Goal: Task Accomplishment & Management: Manage account settings

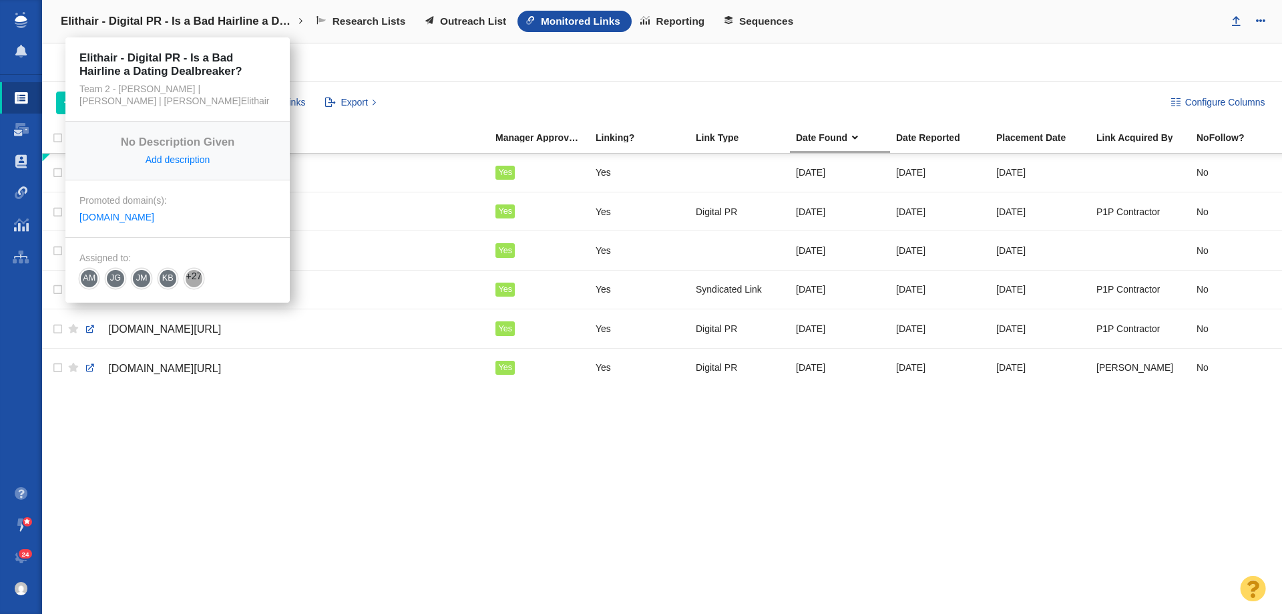
click at [194, 20] on h4 "Elithair - Digital PR - Is a Bad Hairline a Dating Dealbreaker?" at bounding box center [178, 21] width 234 height 13
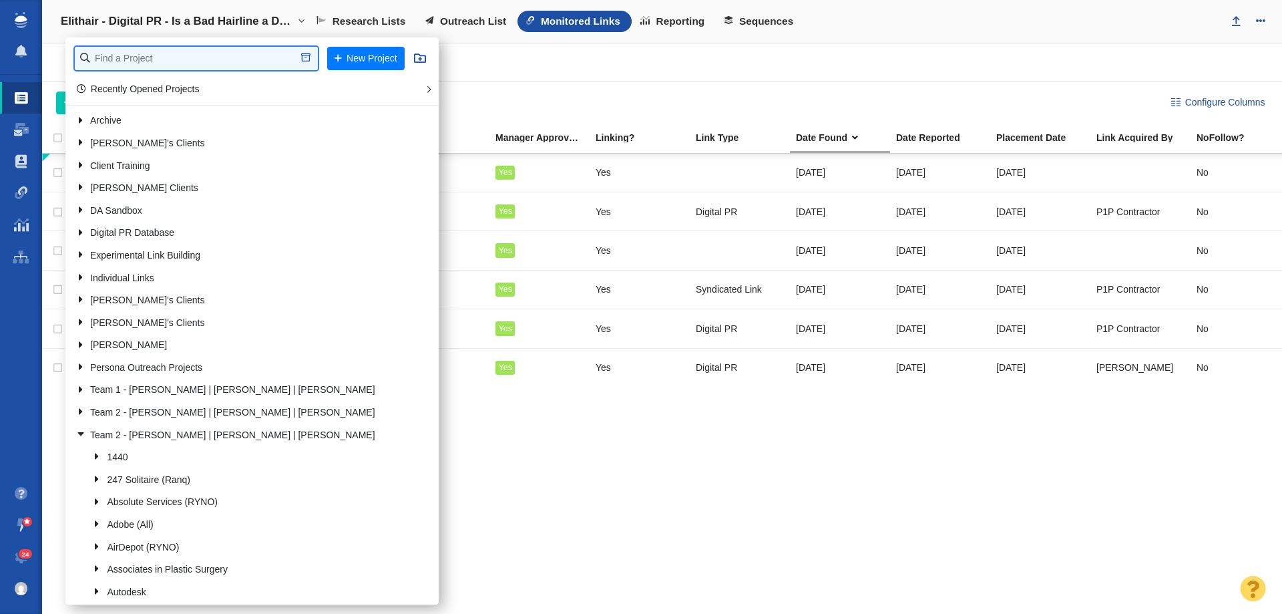
click at [184, 47] on input "text" at bounding box center [196, 58] width 243 height 23
type input "test"
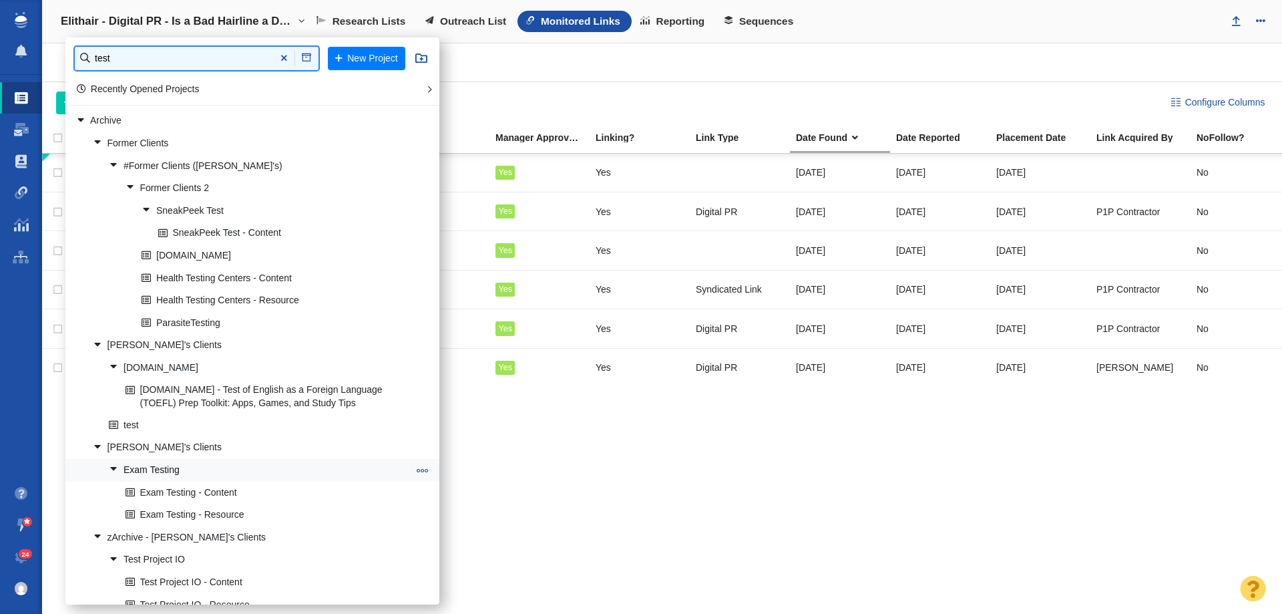
scroll to position [67, 0]
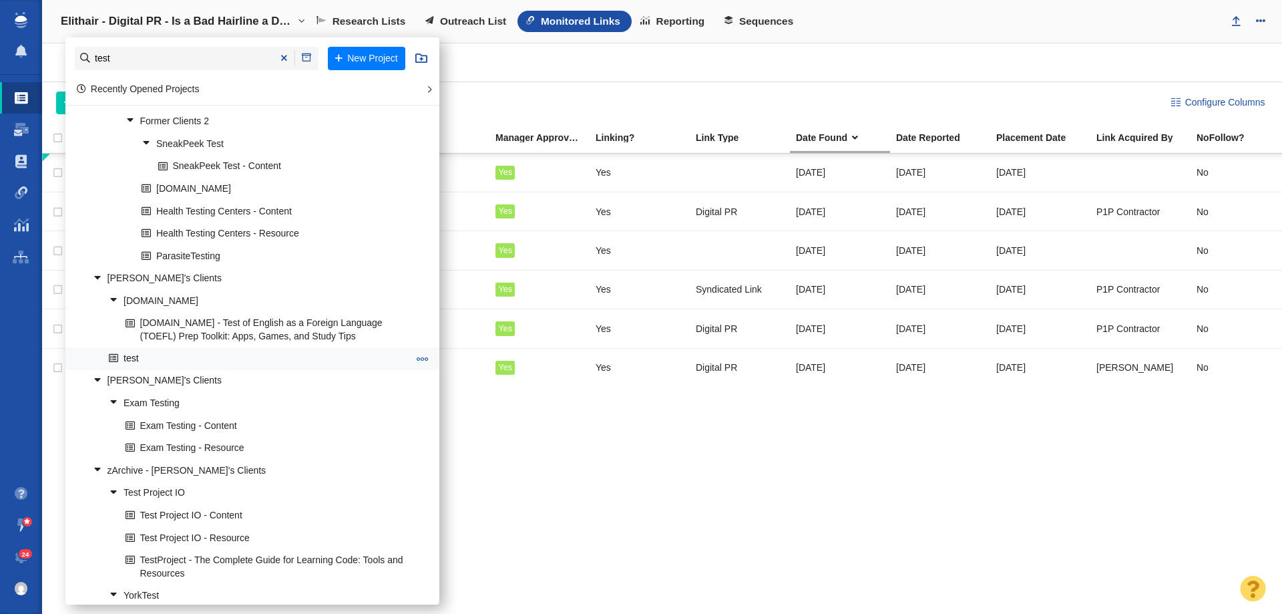
click at [155, 369] on link "test" at bounding box center [259, 358] width 307 height 21
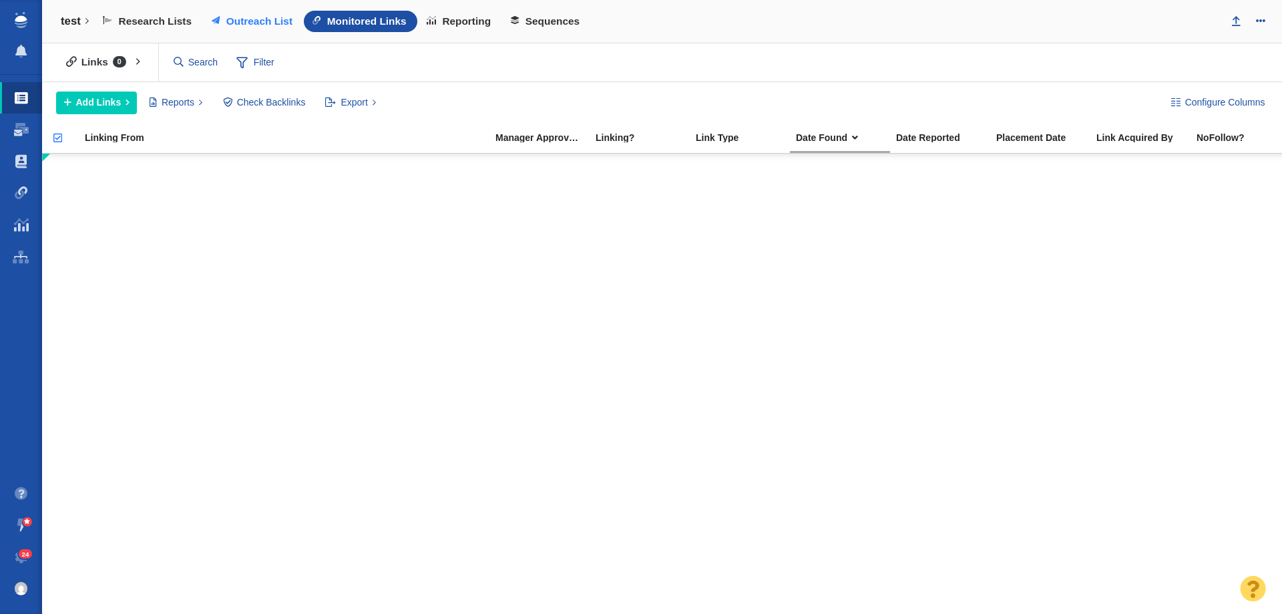
click at [270, 26] on span "Outreach List" at bounding box center [259, 21] width 66 height 12
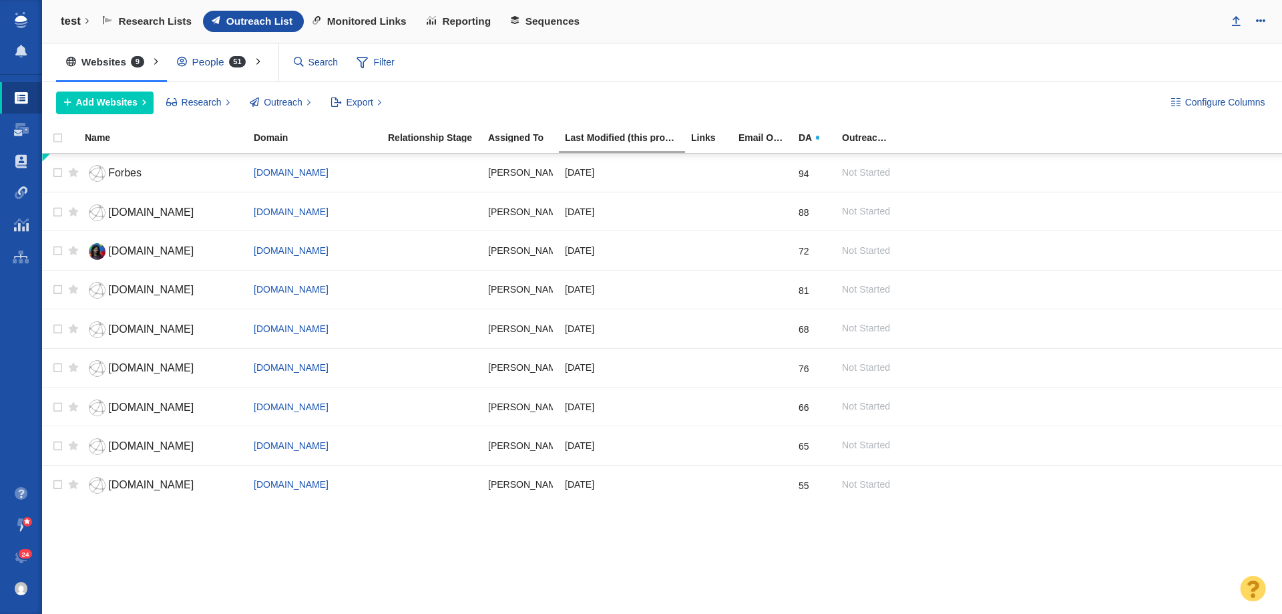
click at [222, 74] on div "People 51" at bounding box center [215, 62] width 96 height 31
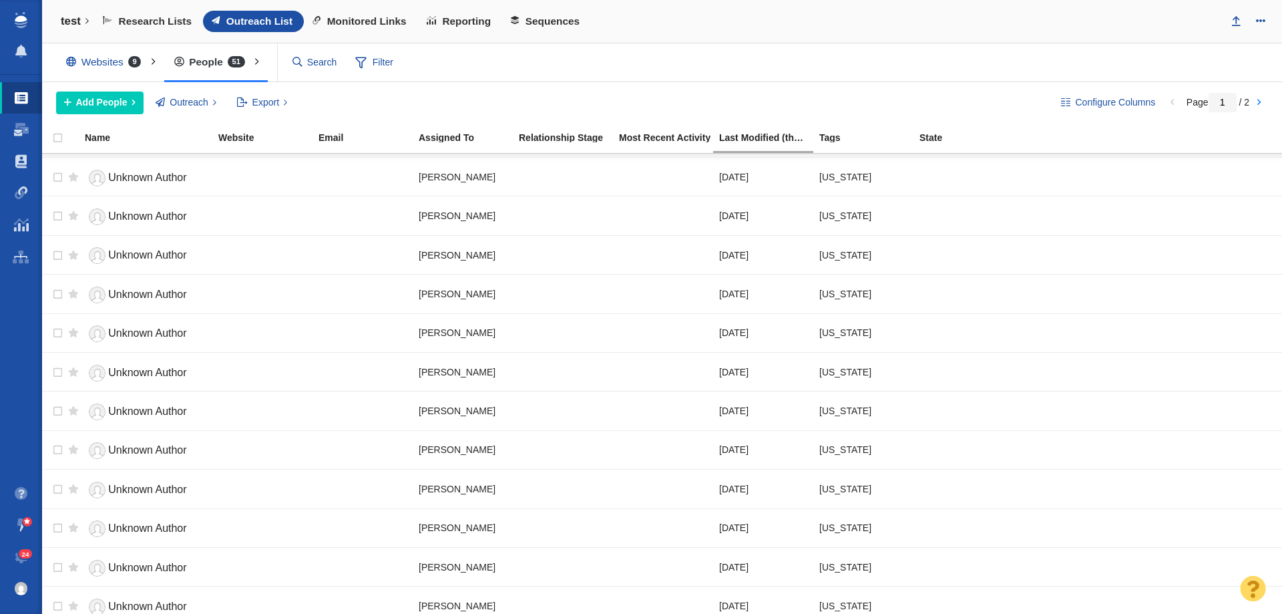
scroll to position [354, 0]
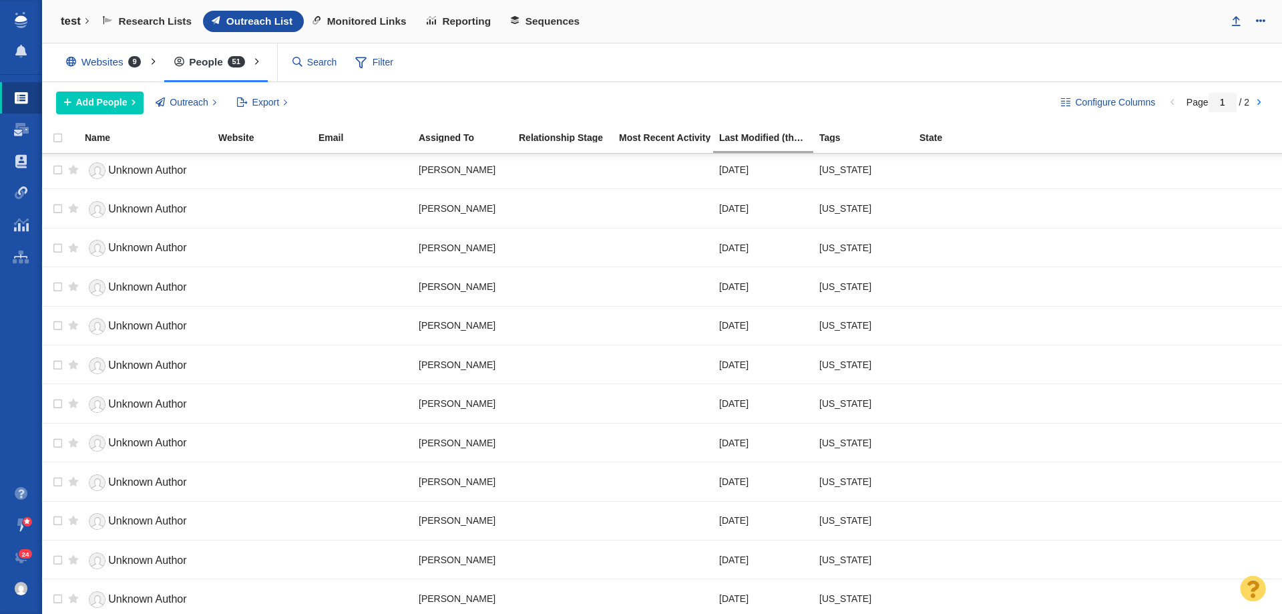
click at [117, 69] on div "Websites 9" at bounding box center [106, 62] width 101 height 31
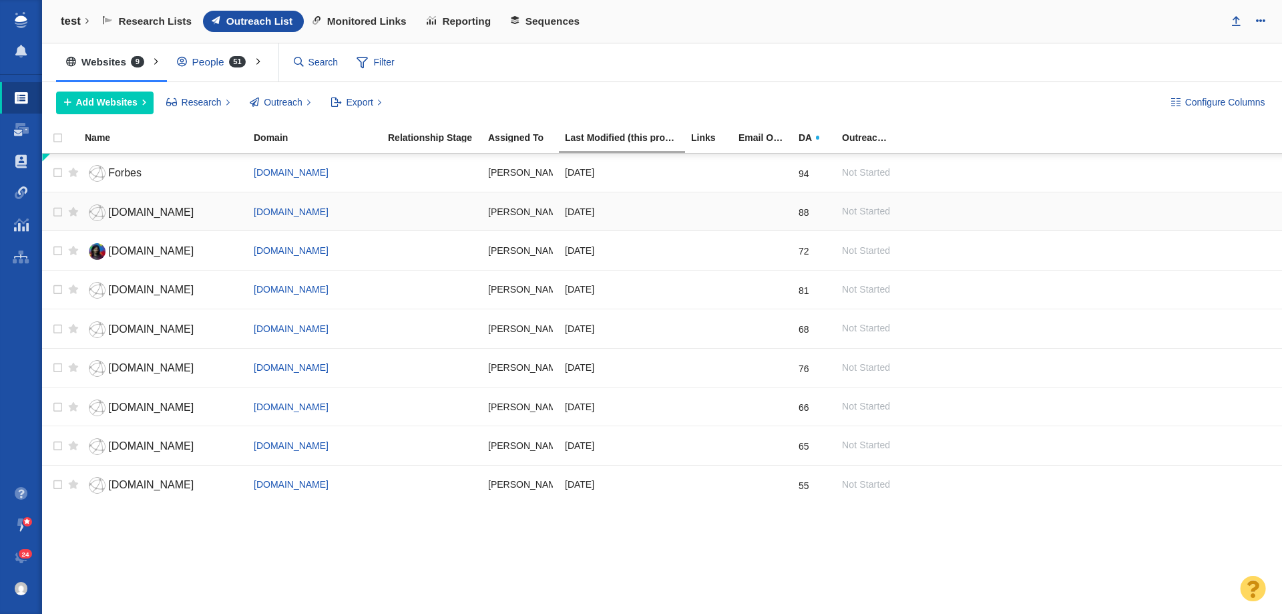
click at [136, 211] on span "travelandleisure.com" at bounding box center [150, 211] width 85 height 11
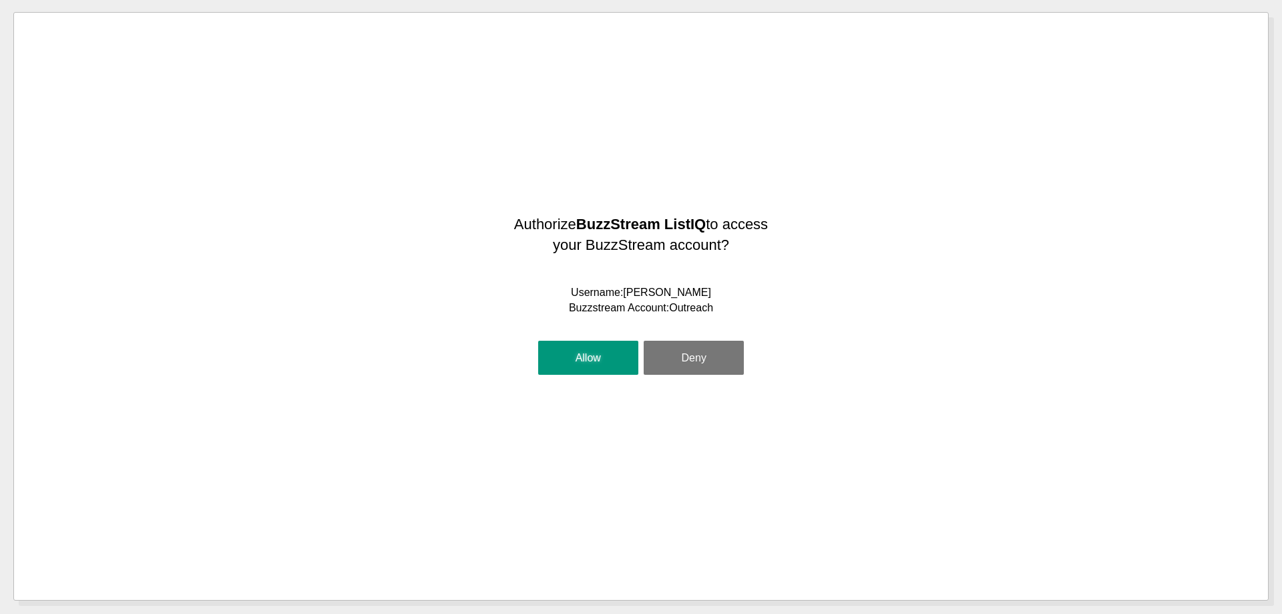
click at [598, 357] on button "Allow" at bounding box center [588, 358] width 100 height 35
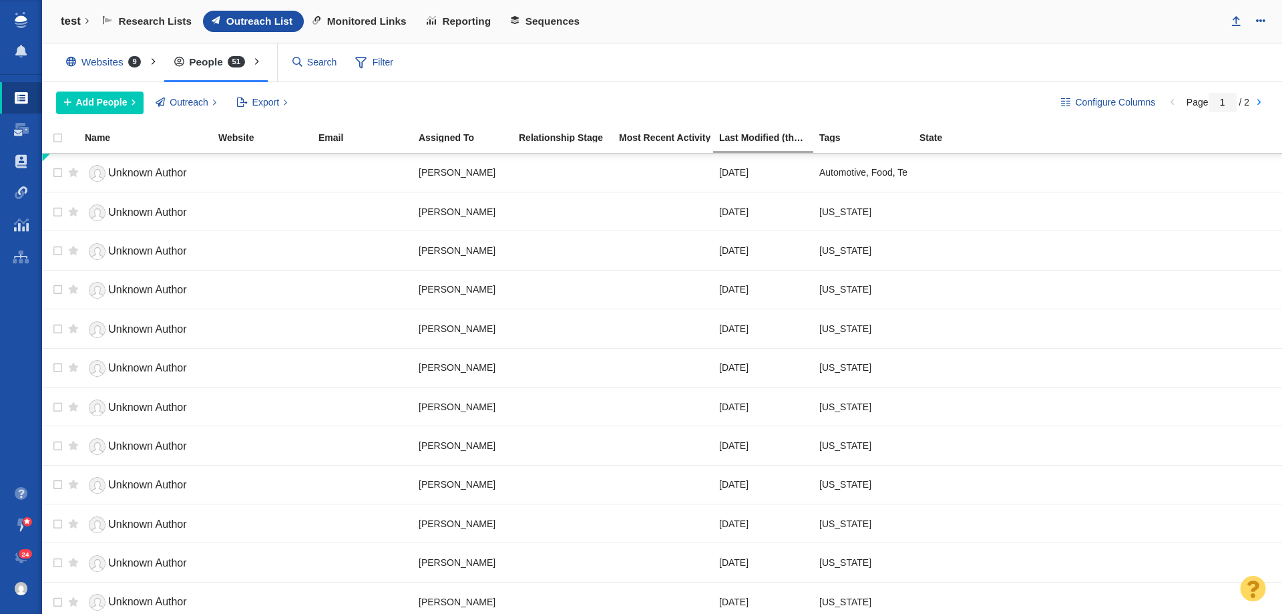
click at [103, 54] on div "Websites 9" at bounding box center [106, 62] width 101 height 31
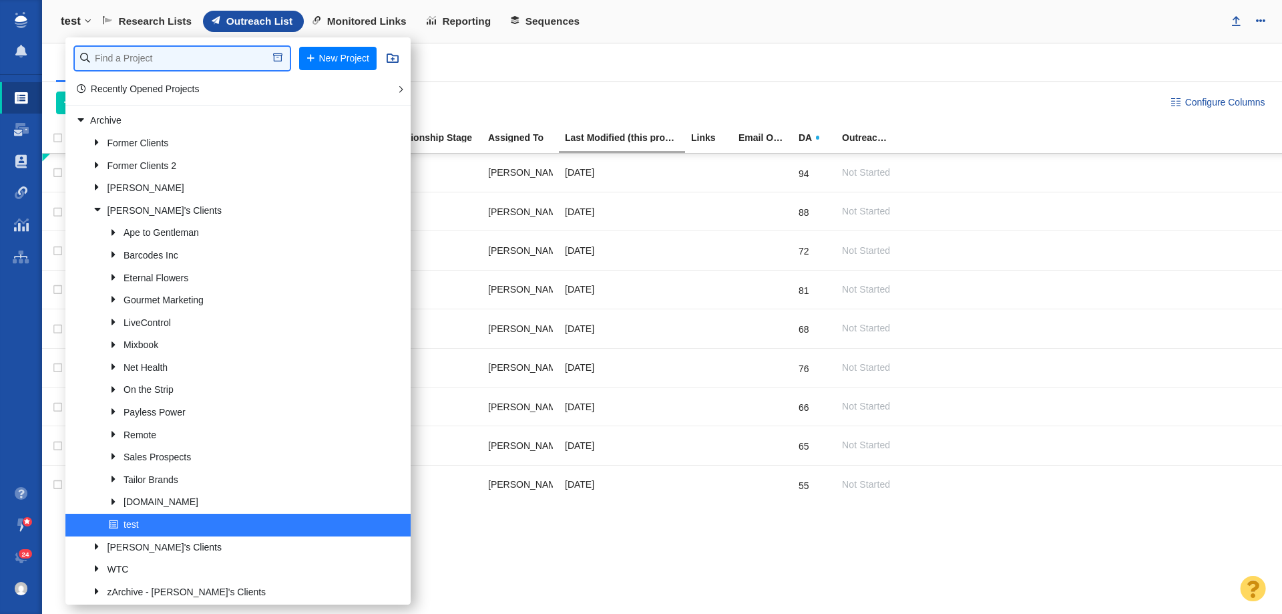
click at [118, 49] on input "text" at bounding box center [182, 58] width 215 height 23
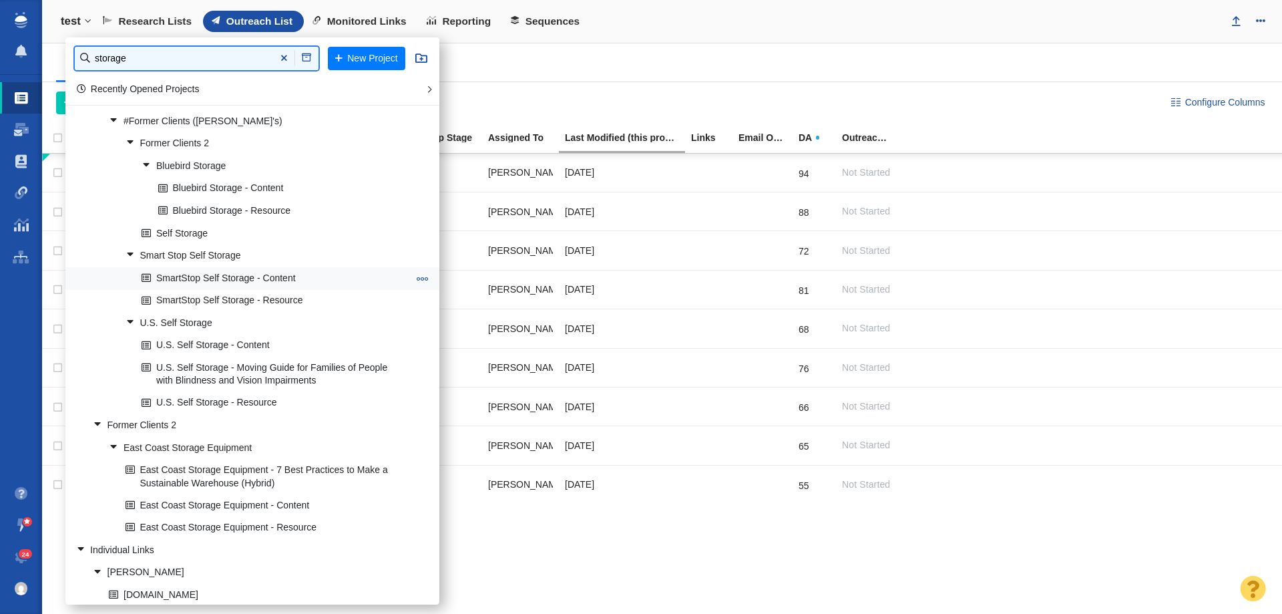
scroll to position [67, 0]
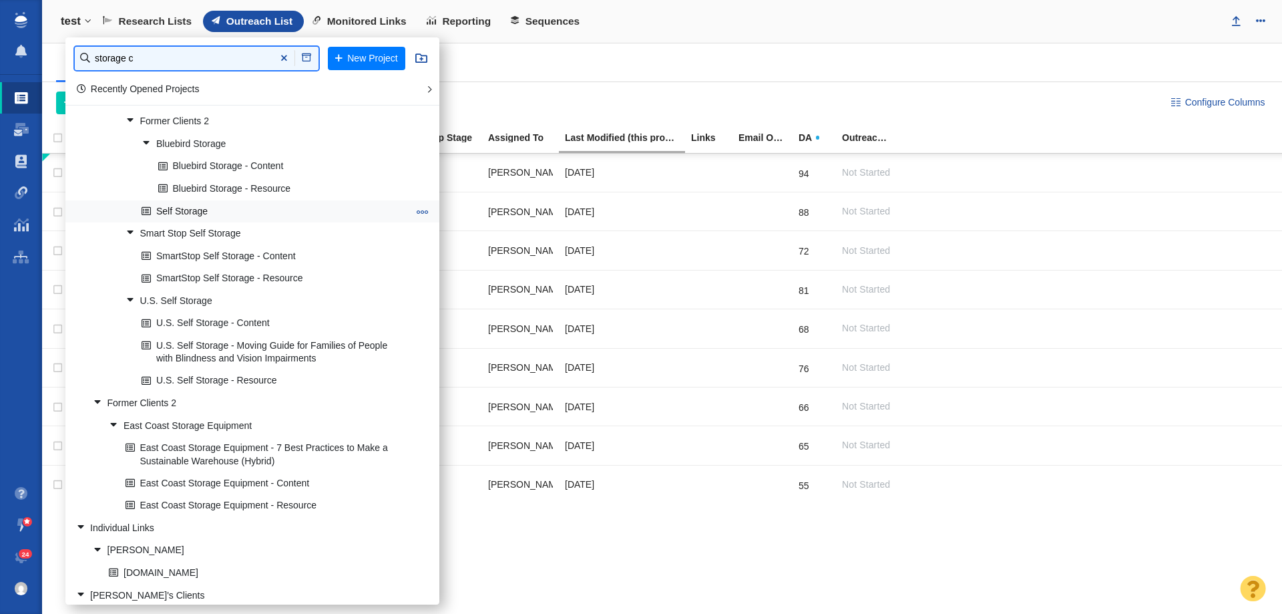
type input "storage c"
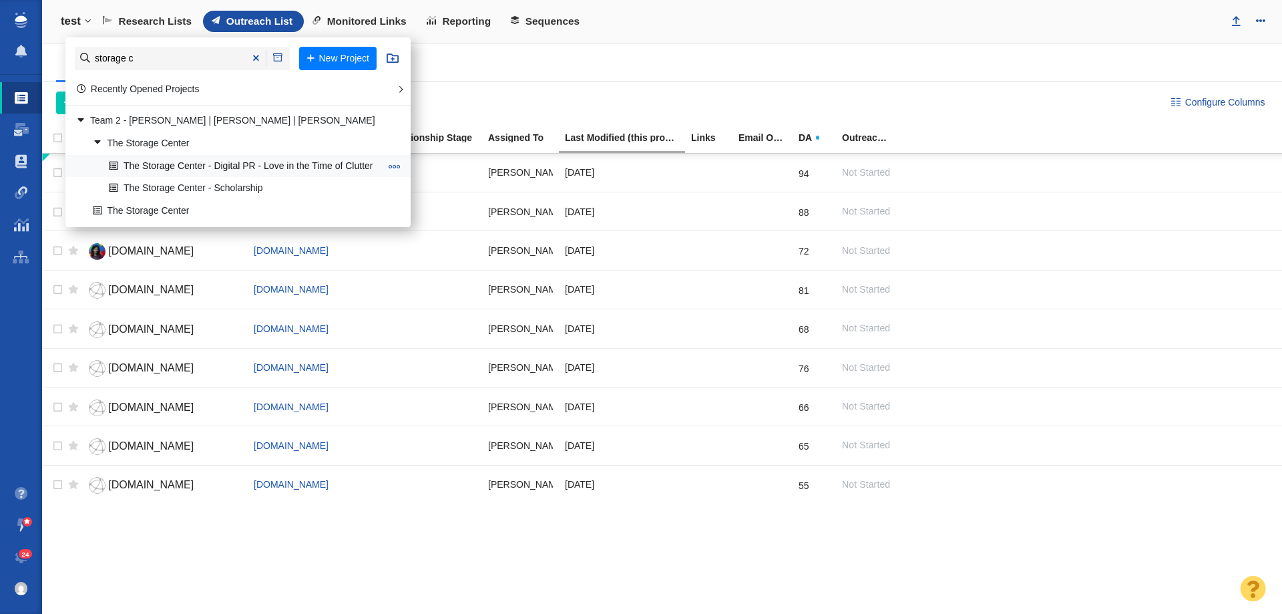
click at [181, 172] on link "The Storage Center - Digital PR - Love in the Time of Clutter" at bounding box center [245, 166] width 278 height 21
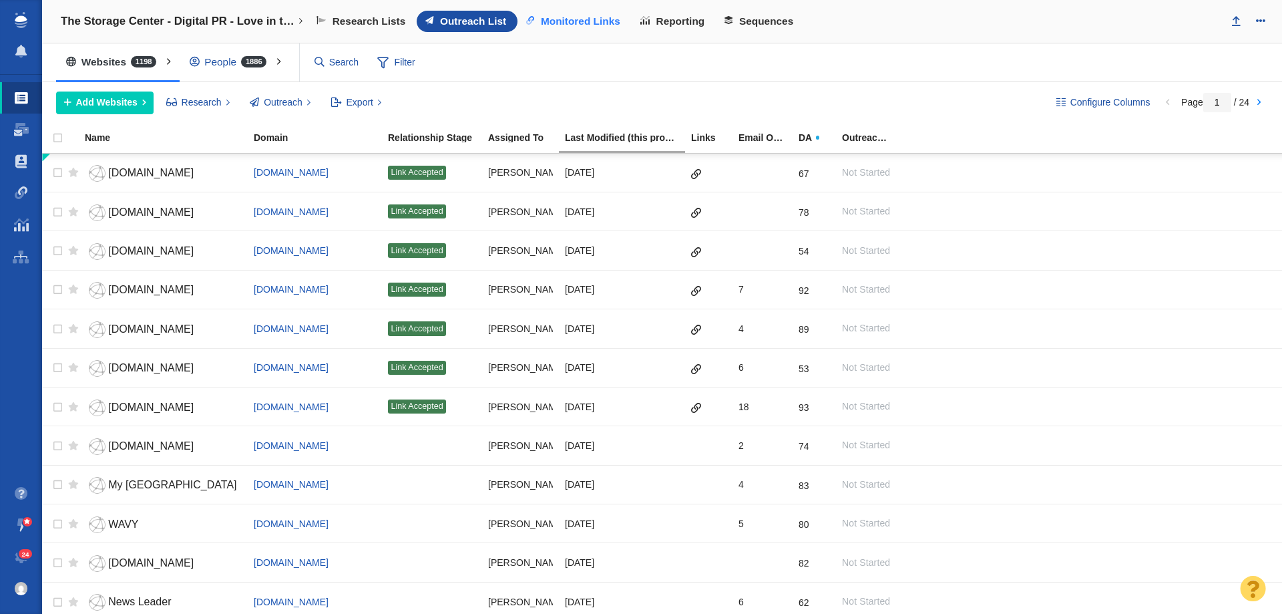
click at [575, 14] on link "Monitored Links" at bounding box center [575, 21] width 114 height 21
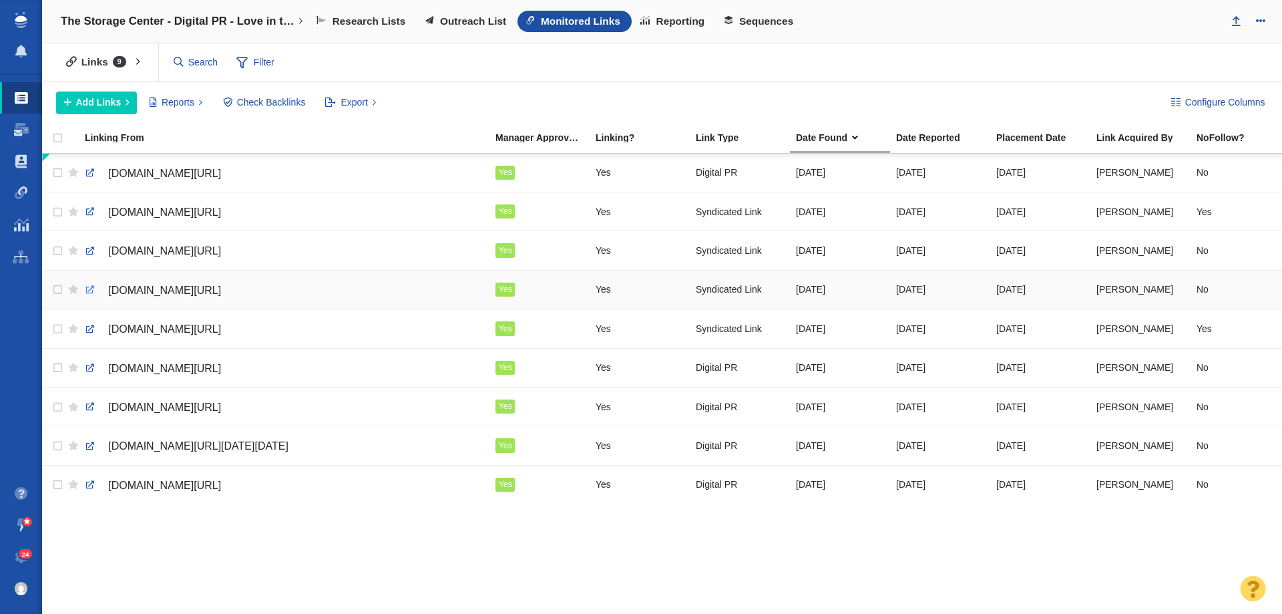
click at [91, 288] on link at bounding box center [90, 290] width 12 height 12
click at [448, 25] on span "Outreach List" at bounding box center [473, 21] width 66 height 12
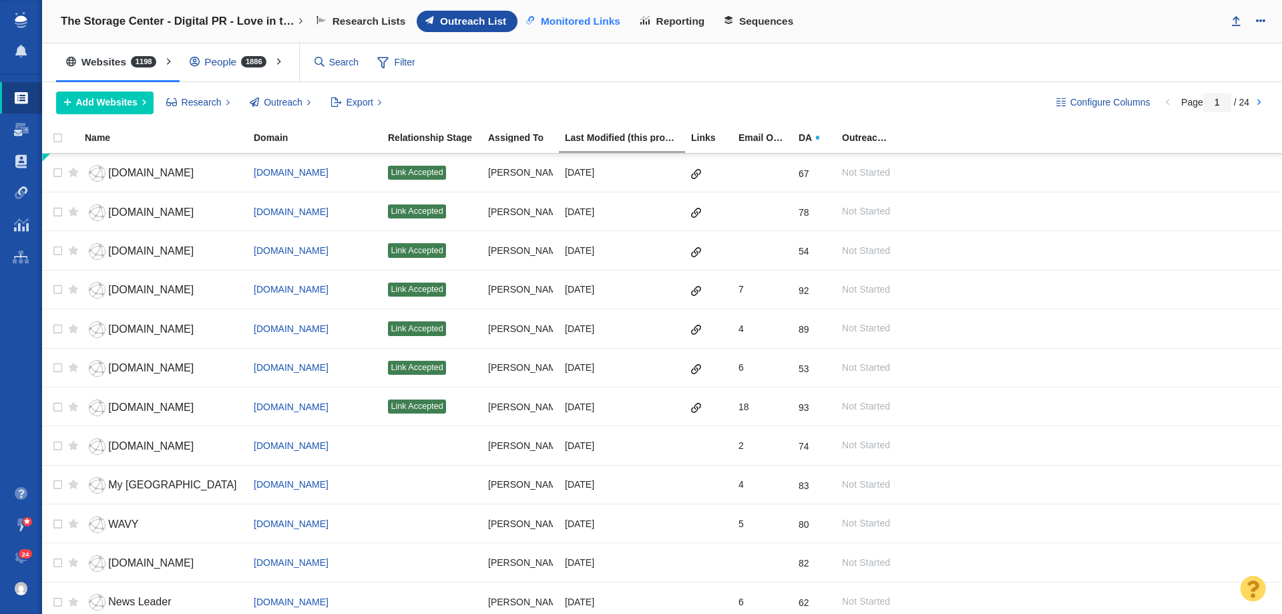
click at [550, 26] on span "Monitored Links" at bounding box center [580, 21] width 79 height 12
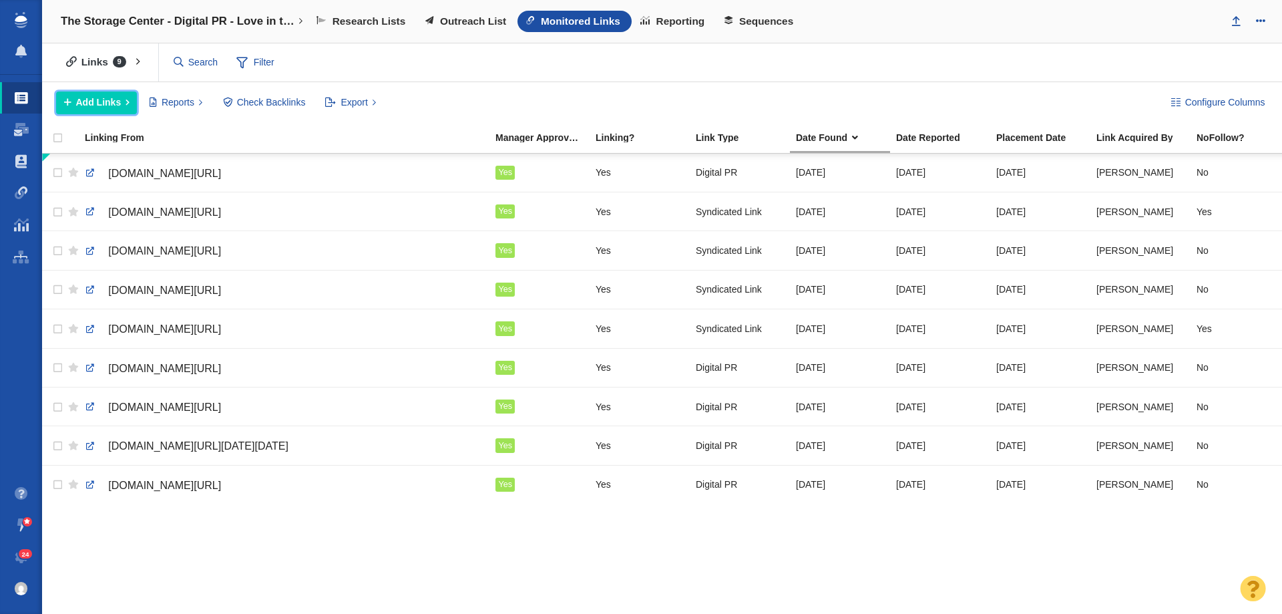
click at [83, 98] on span "Add Links" at bounding box center [98, 103] width 45 height 14
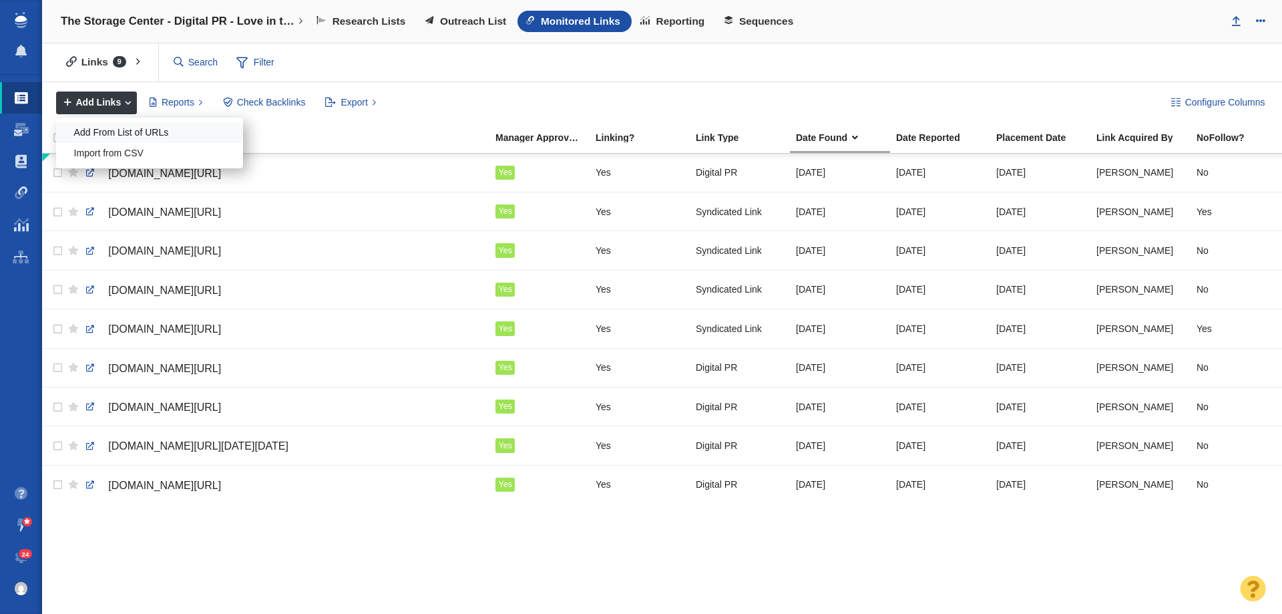
click at [146, 133] on div "Add From List of URLs" at bounding box center [149, 132] width 187 height 21
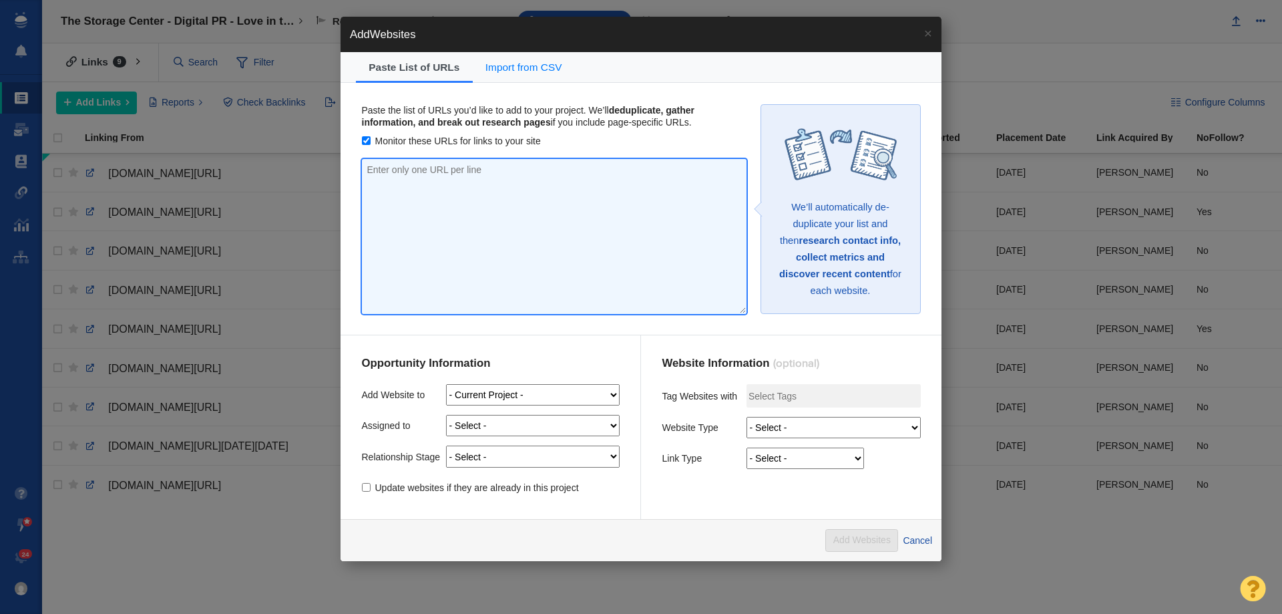
click at [419, 199] on textarea at bounding box center [554, 236] width 385 height 155
paste textarea "https://wacotrib.com/exclusive/article_a2583b9f-a9a0-5b10-b09f-2cb4325fa4df.htm…"
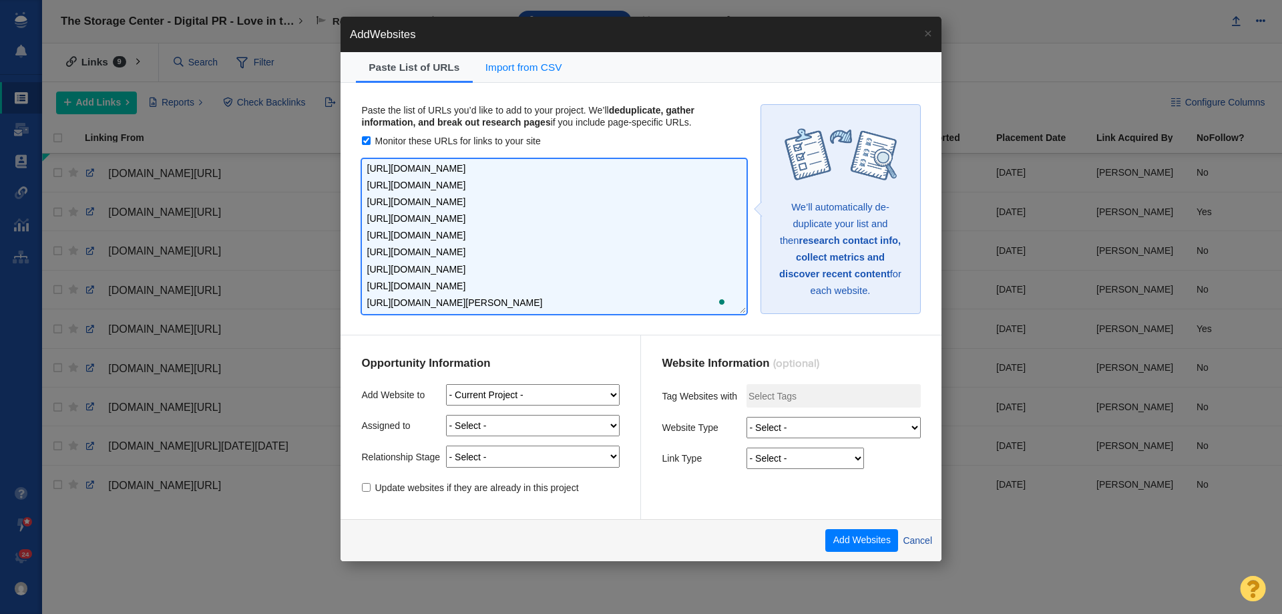
scroll to position [98, 0]
type textarea "https://wacotrib.com/exclusive/article_a2583b9f-a9a0-5b10-b09f-2cb4325fa4df.htm…"
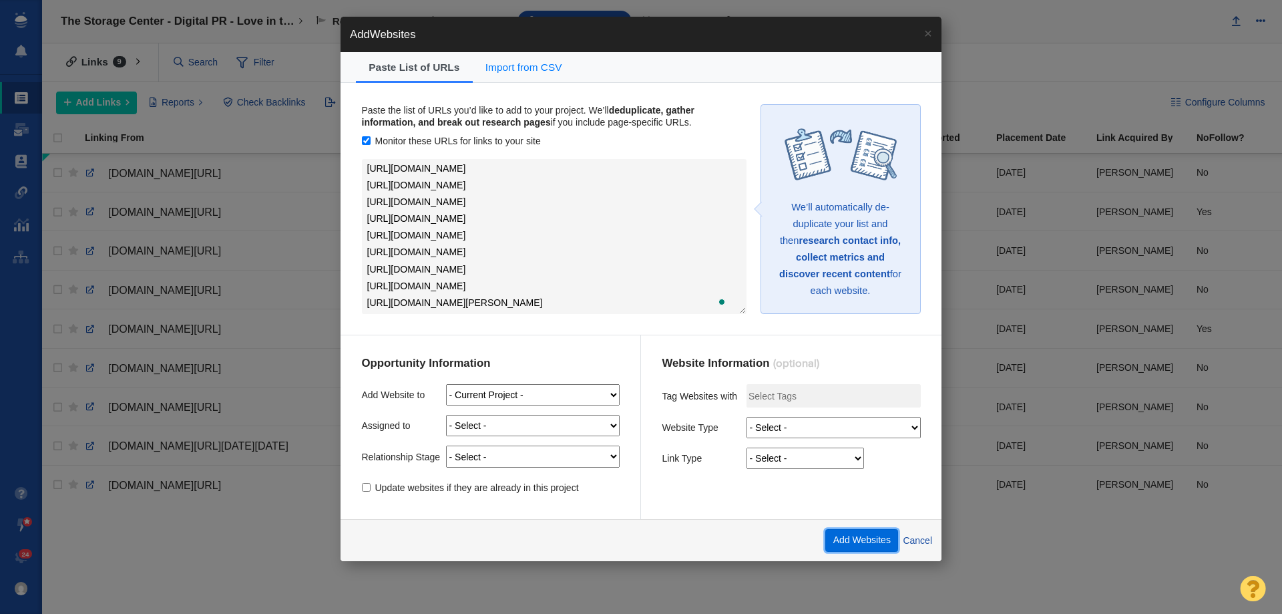
click at [866, 537] on button "Add Websites" at bounding box center [862, 540] width 73 height 23
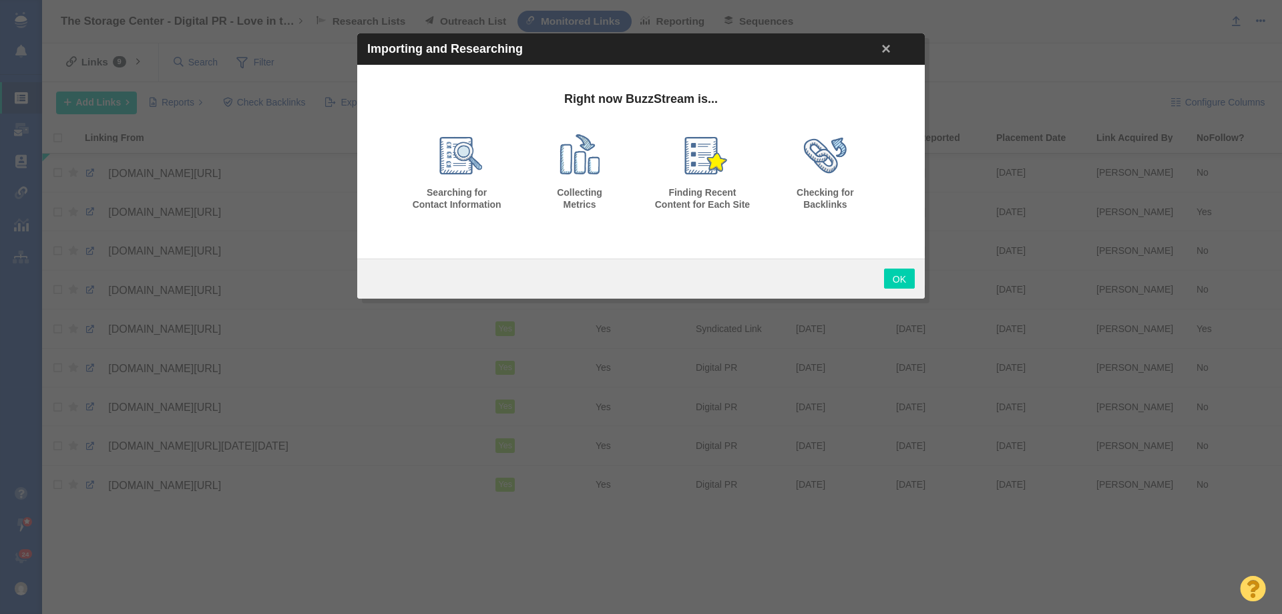
click at [899, 273] on link "OK" at bounding box center [899, 279] width 31 height 20
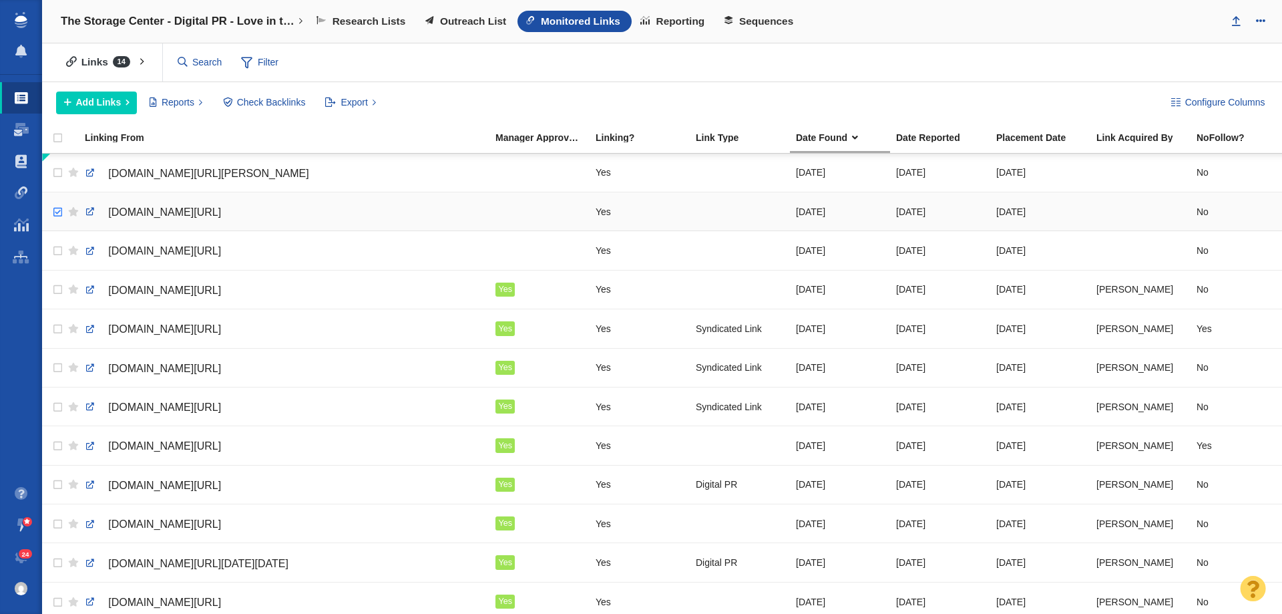
checkbox input "true"
click at [52, 212] on input "checkbox" at bounding box center [56, 212] width 20 height 29
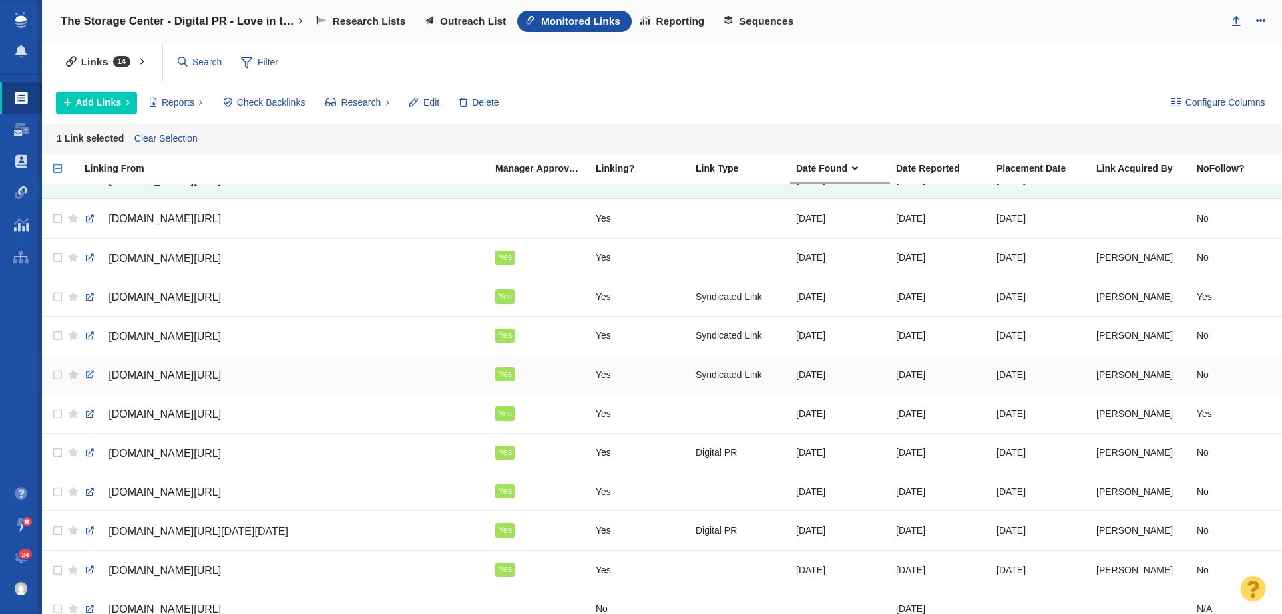
scroll to position [0, 0]
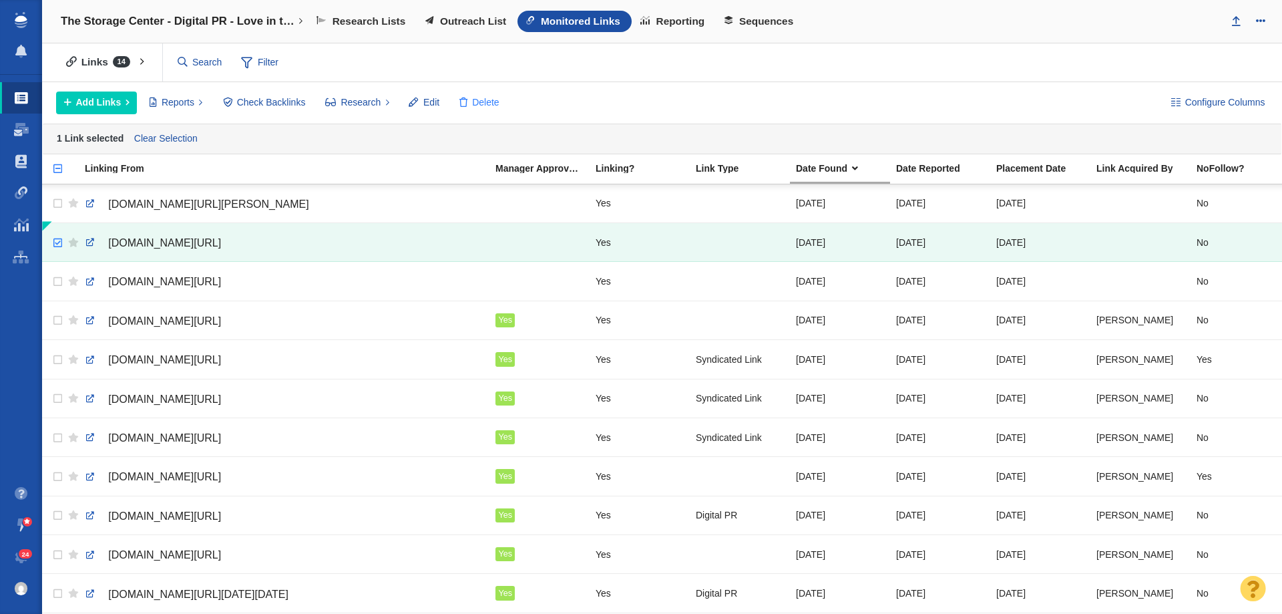
click at [470, 101] on button "Delete" at bounding box center [479, 103] width 55 height 23
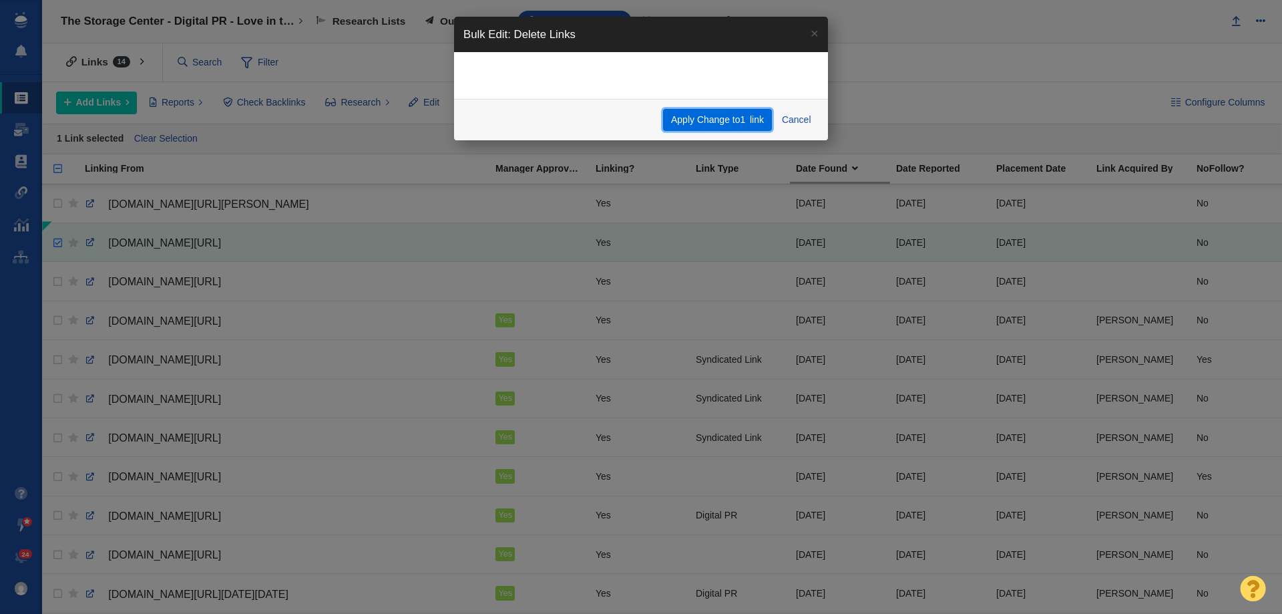
click at [671, 127] on button "Apply Change to 1 link" at bounding box center [717, 120] width 108 height 23
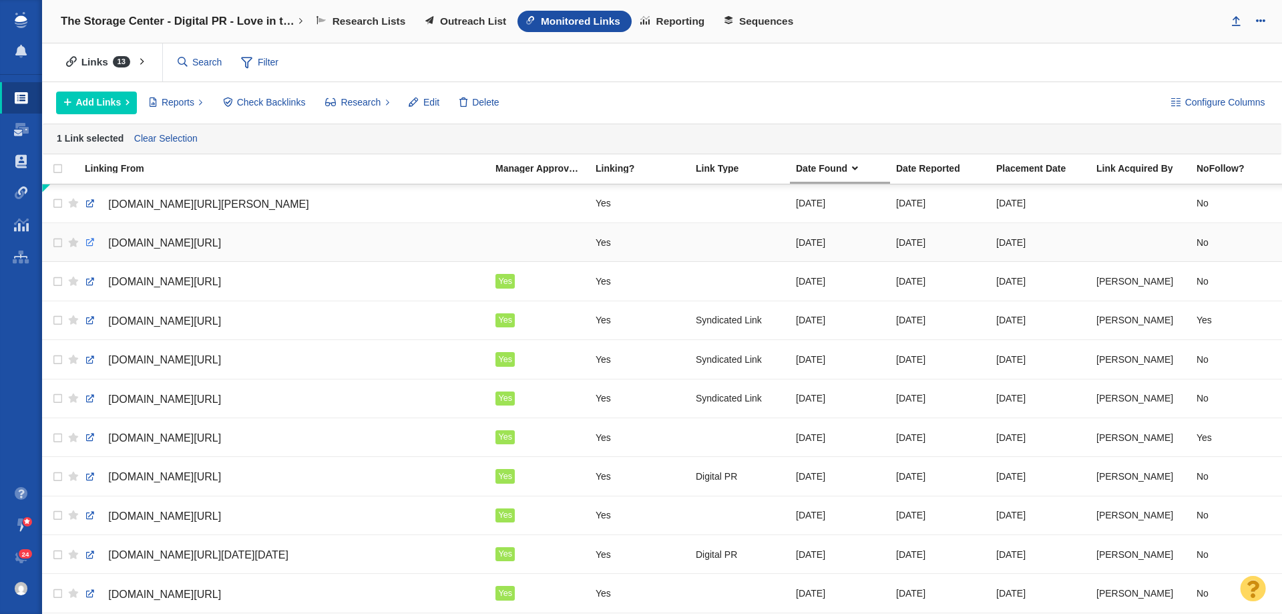
click at [92, 240] on link at bounding box center [90, 242] width 12 height 12
click at [92, 201] on link at bounding box center [90, 204] width 12 height 12
click at [483, 17] on span "Outreach List" at bounding box center [473, 21] width 66 height 12
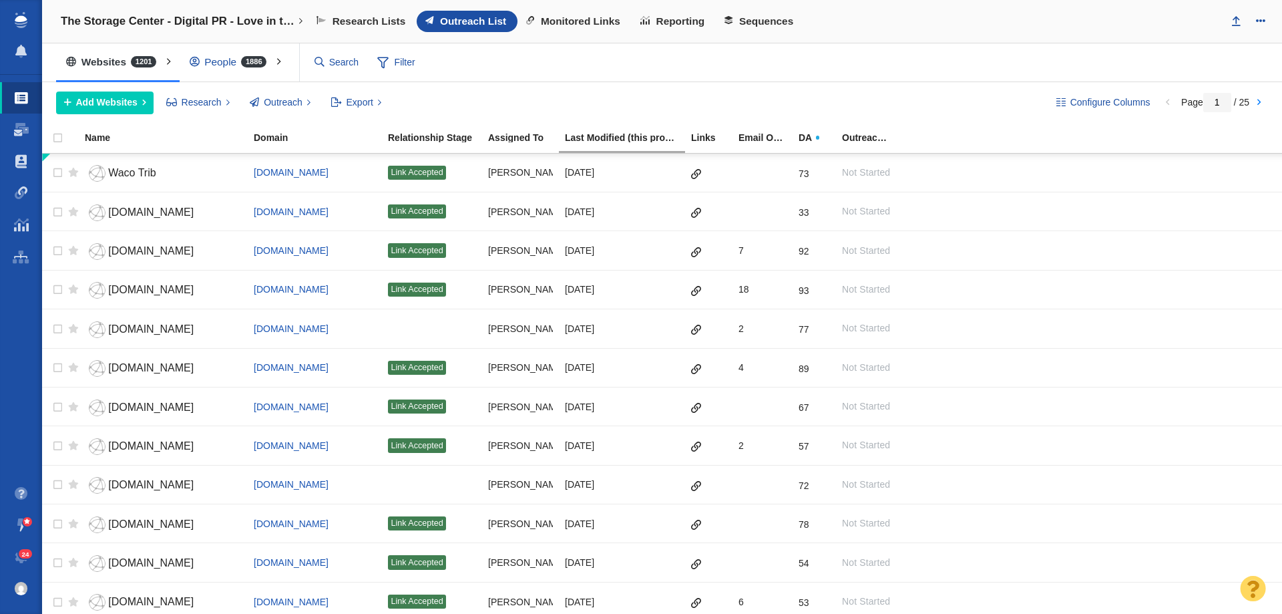
click at [243, 70] on div "People 1886" at bounding box center [232, 62] width 104 height 31
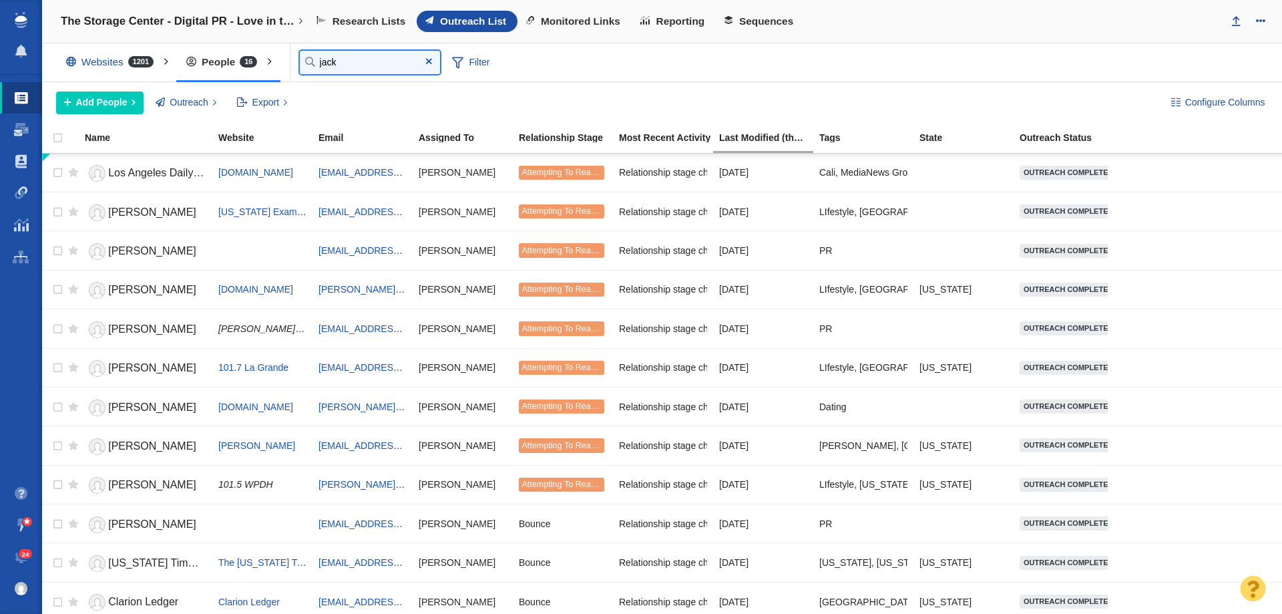
click at [351, 67] on input "jack" at bounding box center [370, 62] width 140 height 23
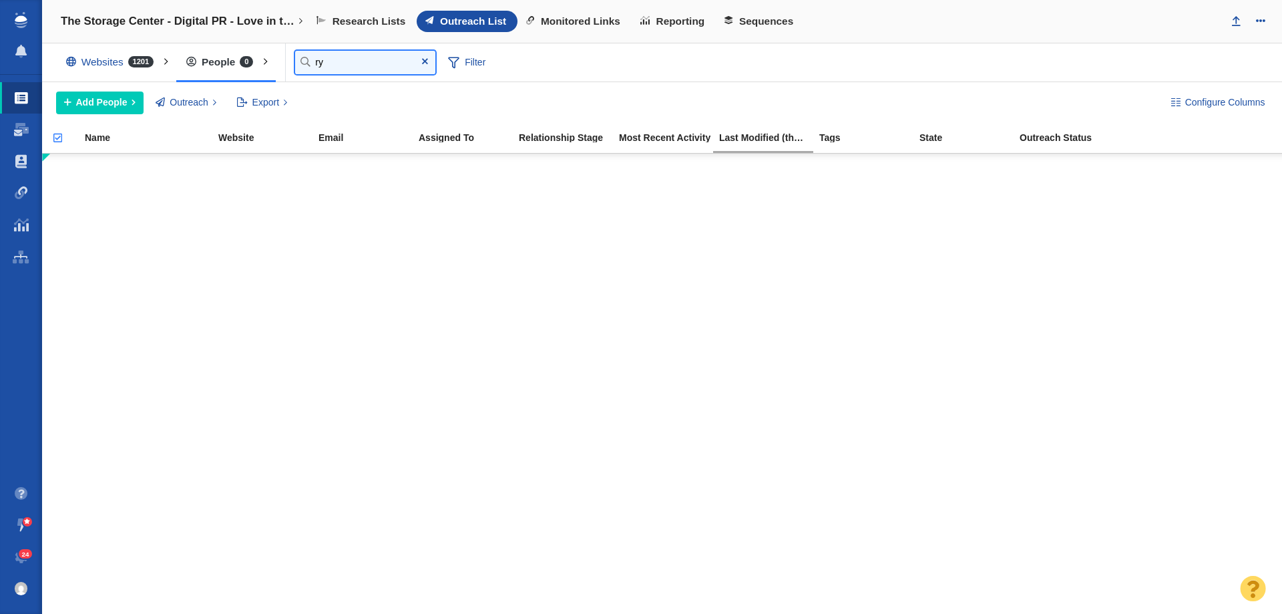
type input "r"
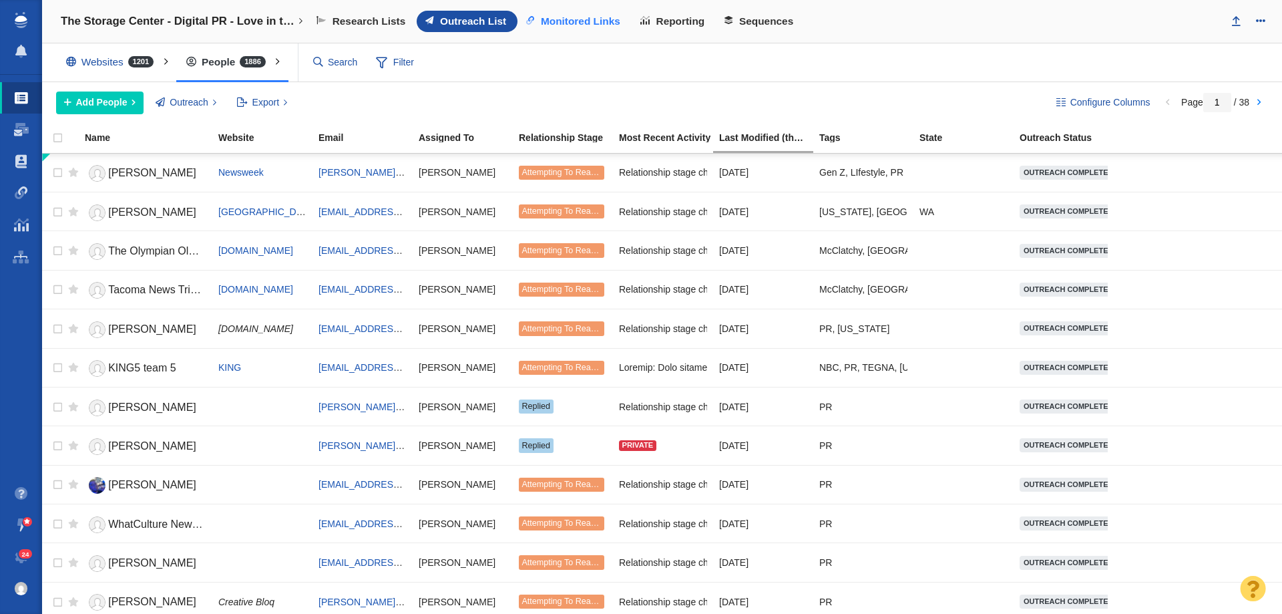
click at [576, 28] on link "Monitored Links" at bounding box center [575, 21] width 114 height 21
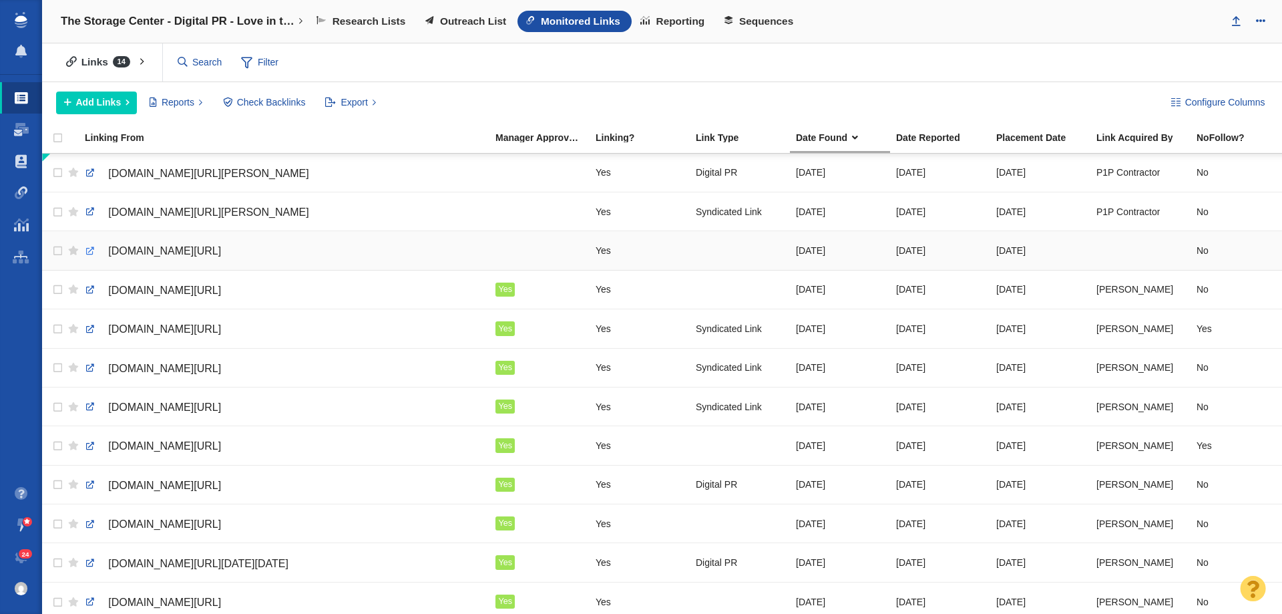
click at [91, 248] on link at bounding box center [90, 251] width 12 height 12
click at [750, 250] on div at bounding box center [740, 250] width 88 height 29
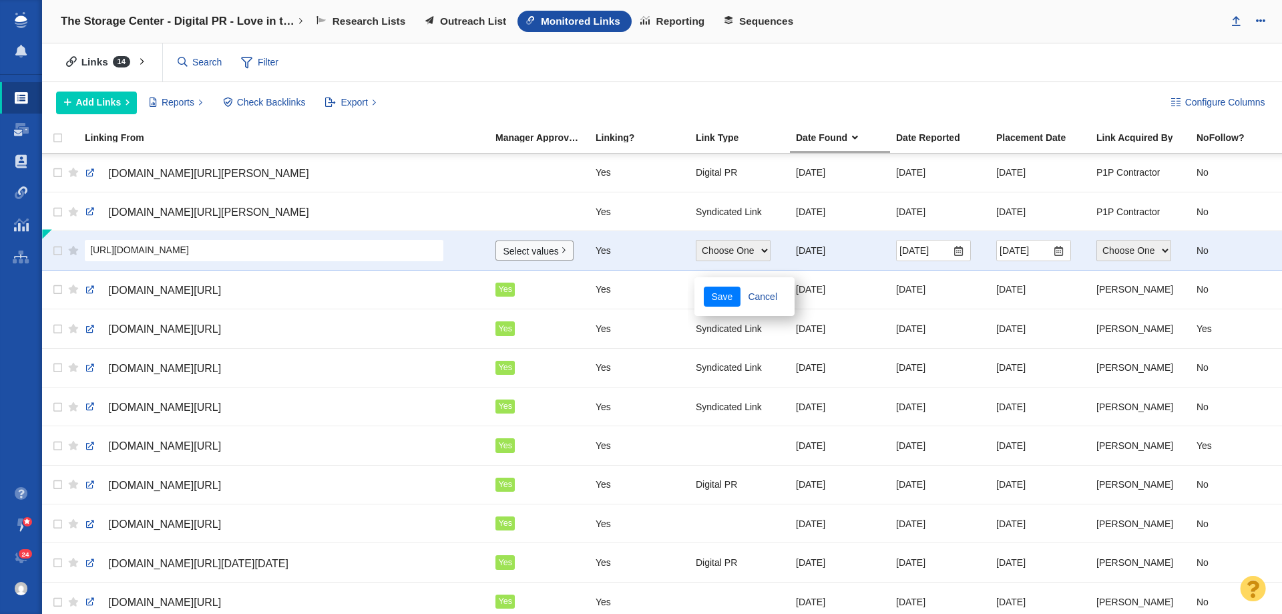
click at [735, 253] on select "Choose One Guest Post - Organic Guest Post - Partnership Resource Link Fresh Me…" at bounding box center [733, 250] width 75 height 21
select select "5"
click at [696, 240] on select "Choose One Guest Post - Organic Guest Post - Partnership Resource Link Fresh Me…" at bounding box center [733, 250] width 75 height 21
click at [1101, 245] on select "Choose One Allie Huska Alyssa Arnzen Amethyst Tagney Amy Merrill Annika Darling…" at bounding box center [1134, 250] width 75 height 21
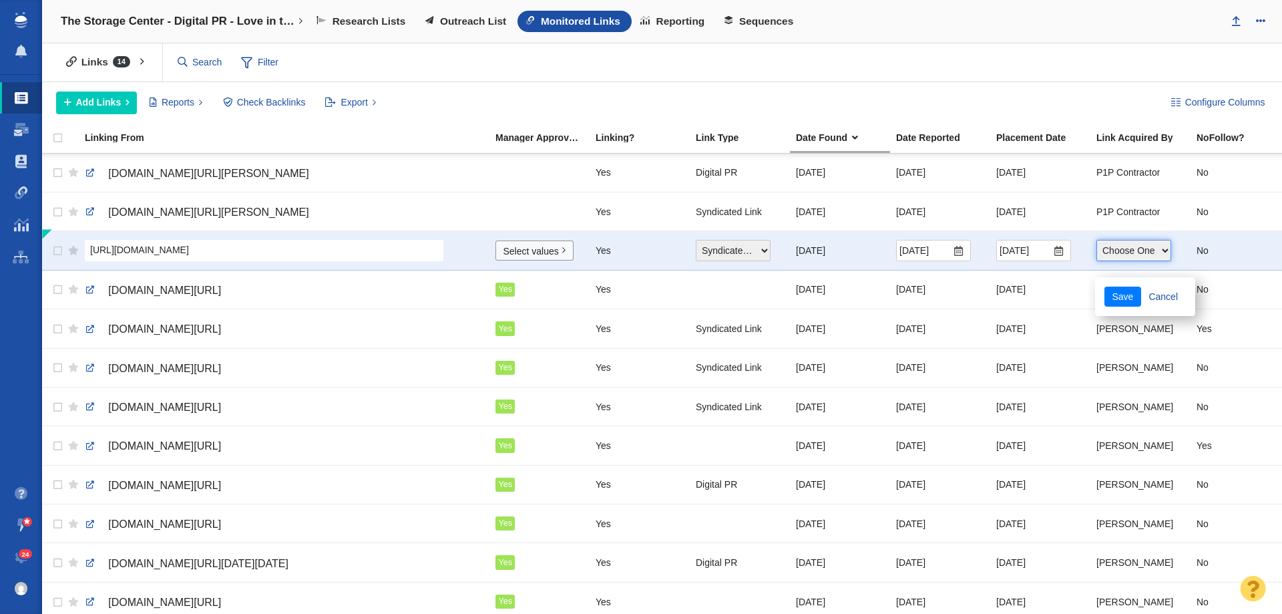
select select "17"
click at [1097, 240] on select "Choose One Allie Huska Alyssa Arnzen Amethyst Tagney Amy Merrill Annika Darling…" at bounding box center [1134, 250] width 75 height 21
click at [1037, 83] on div "Configure Columns Add Links Add From List of URLs Import from CSV Reports Links…" at bounding box center [662, 102] width 1240 height 41
click at [1124, 299] on button "Save" at bounding box center [1123, 297] width 37 height 20
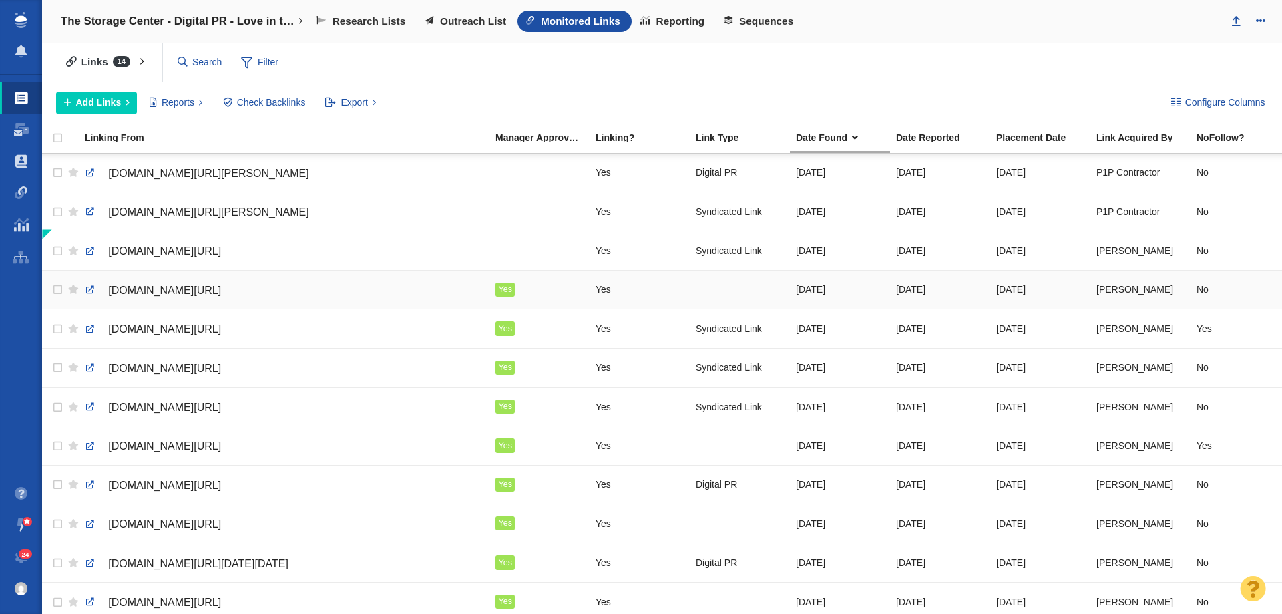
click at [729, 293] on div at bounding box center [740, 289] width 88 height 29
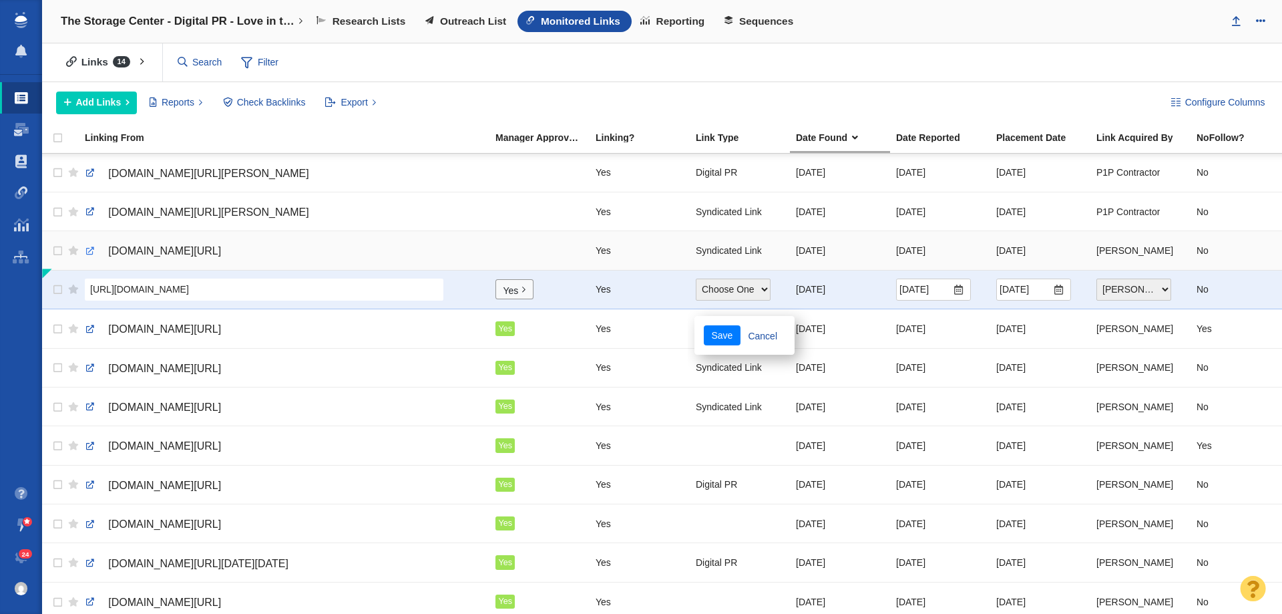
click at [88, 249] on link at bounding box center [90, 251] width 12 height 12
click at [715, 290] on select "Choose One Guest Post - Organic Guest Post - Partnership Resource Link Fresh Me…" at bounding box center [733, 289] width 75 height 21
select select "4"
click at [696, 279] on select "Choose One Guest Post - Organic Guest Post - Partnership Resource Link Fresh Me…" at bounding box center [733, 289] width 75 height 21
click at [717, 334] on button "Save" at bounding box center [722, 335] width 37 height 20
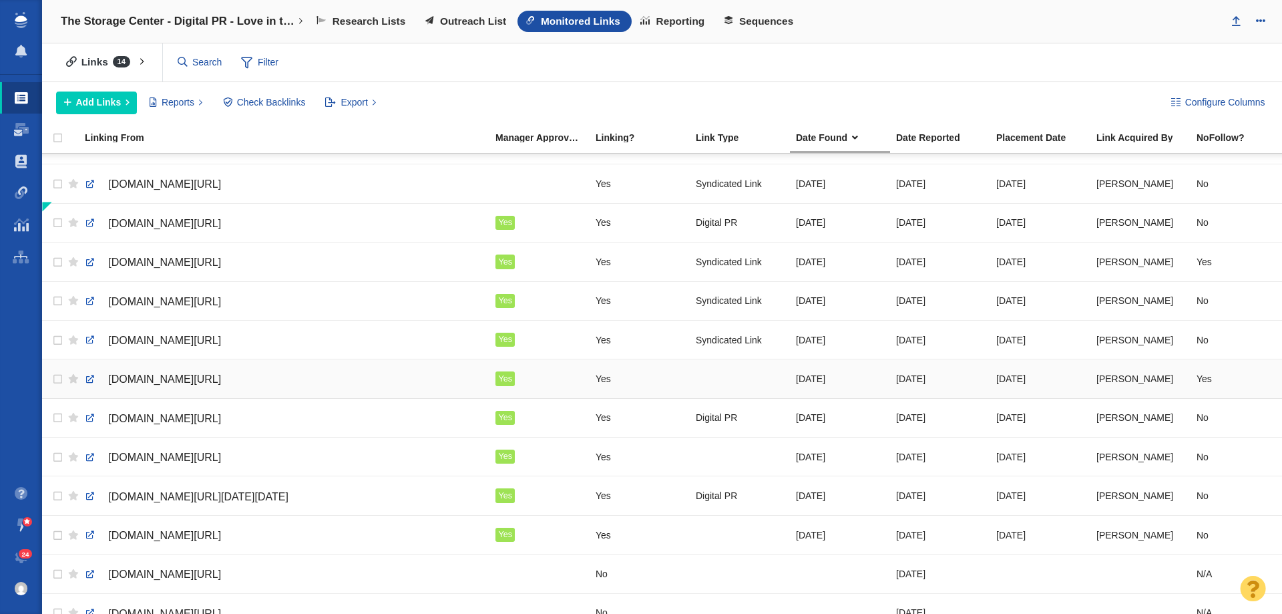
scroll to position [96, 0]
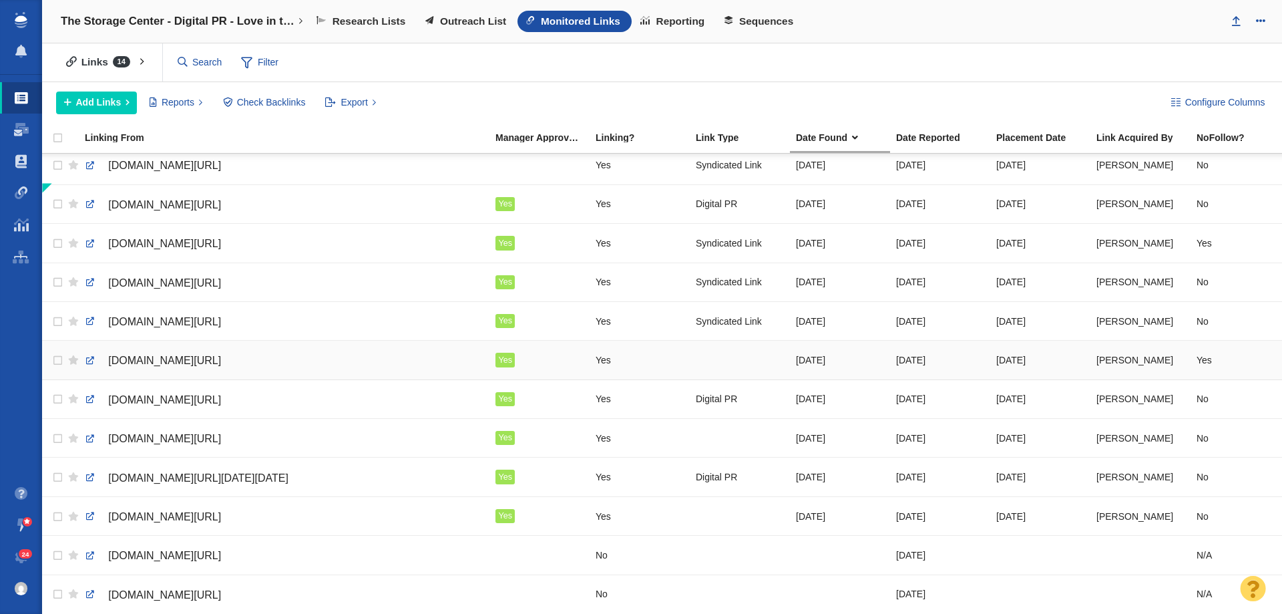
click at [716, 351] on div at bounding box center [740, 359] width 88 height 29
click at [719, 343] on body "Projects Dashboard Websites People Link Monitoring Reports Projects Home Help C…" at bounding box center [641, 307] width 1282 height 614
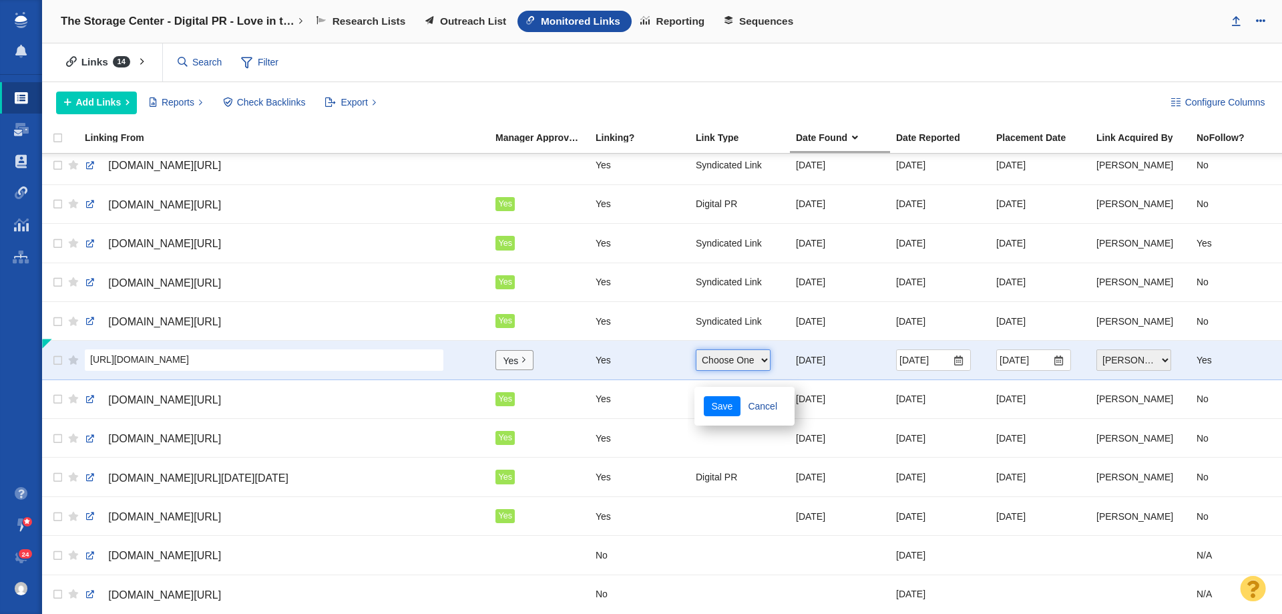
click at [719, 353] on select "Choose One Guest Post - Organic Guest Post - Partnership Resource Link Fresh Me…" at bounding box center [733, 359] width 75 height 21
select select "5"
click at [696, 349] on select "Choose One Guest Post - Organic Guest Post - Partnership Resource Link Fresh Me…" at bounding box center [733, 359] width 75 height 21
click at [724, 396] on button "Save" at bounding box center [722, 406] width 37 height 20
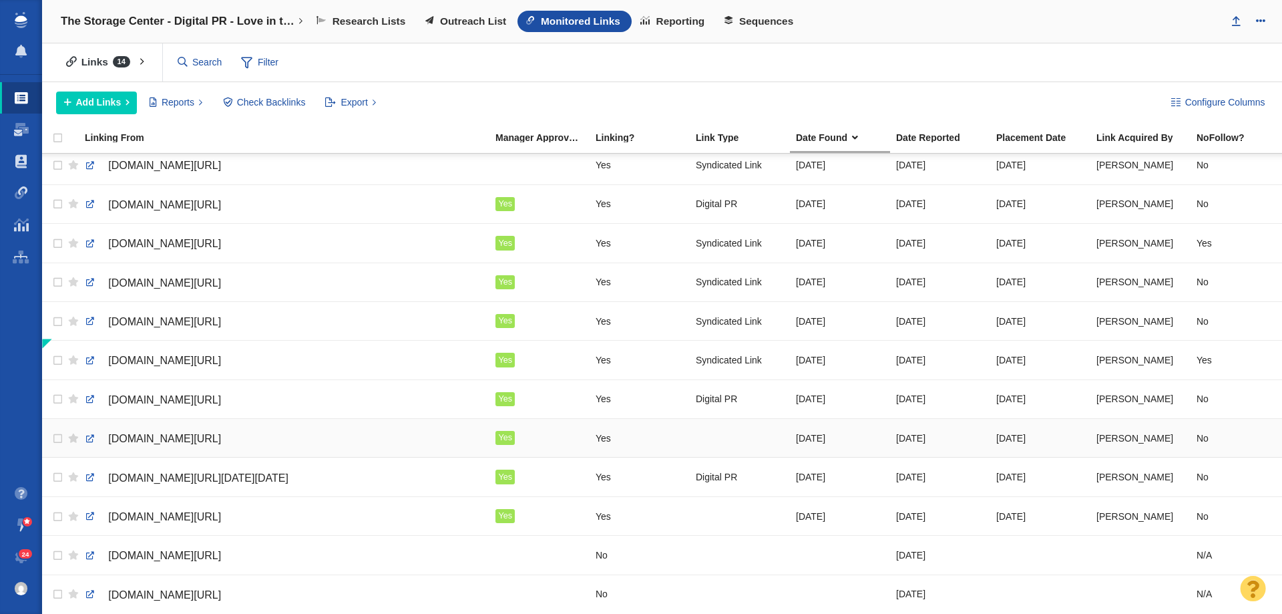
click at [720, 426] on div at bounding box center [740, 437] width 88 height 29
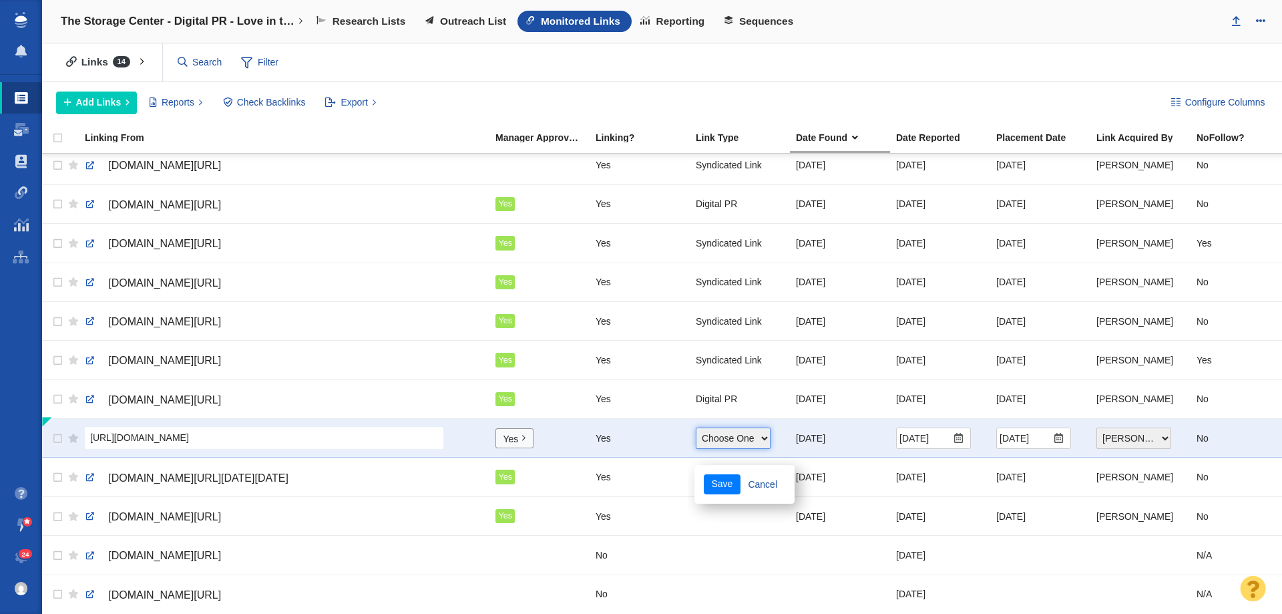
click at [720, 427] on select "Choose One Guest Post - Organic Guest Post - Partnership Resource Link Fresh Me…" at bounding box center [733, 437] width 75 height 21
select select "4"
click at [696, 427] on select "Choose One Guest Post - Organic Guest Post - Partnership Resource Link Fresh Me…" at bounding box center [733, 437] width 75 height 21
click at [723, 478] on button "Save" at bounding box center [722, 484] width 37 height 20
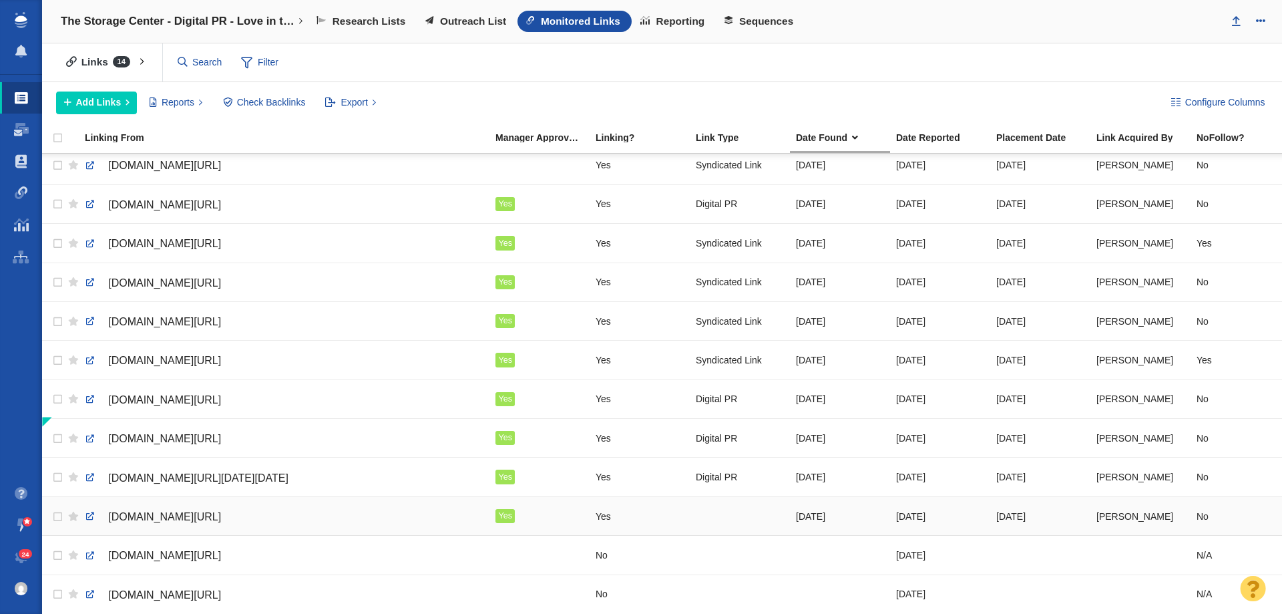
click at [731, 505] on div at bounding box center [740, 516] width 88 height 29
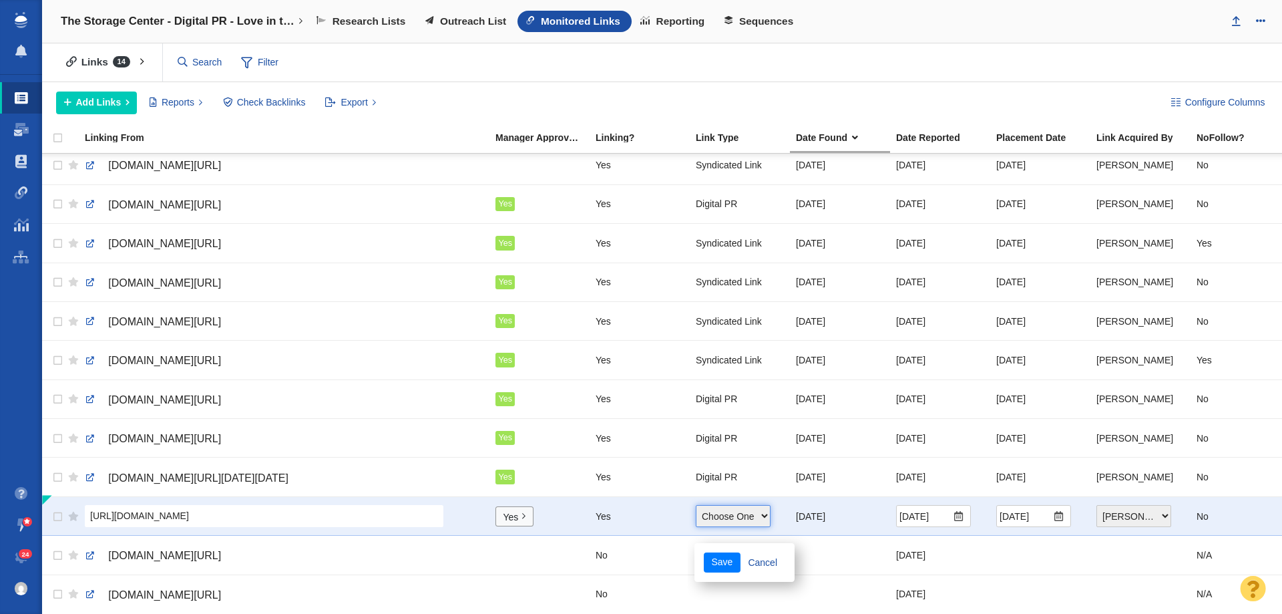
click at [731, 505] on select "Choose One Guest Post - Organic Guest Post - Partnership Resource Link Fresh Me…" at bounding box center [733, 515] width 75 height 21
select select "4"
click at [696, 505] on select "Choose One Guest Post - Organic Guest Post - Partnership Resource Link Fresh Me…" at bounding box center [733, 515] width 75 height 21
click at [726, 552] on button "Save" at bounding box center [722, 562] width 37 height 20
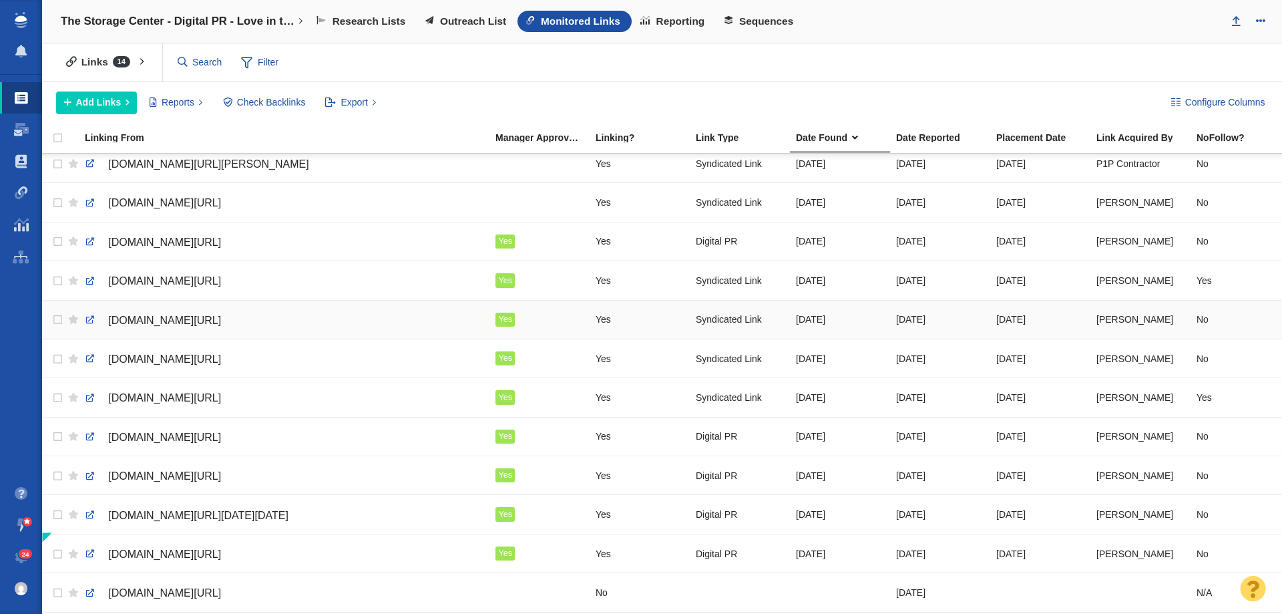
scroll to position [0, 0]
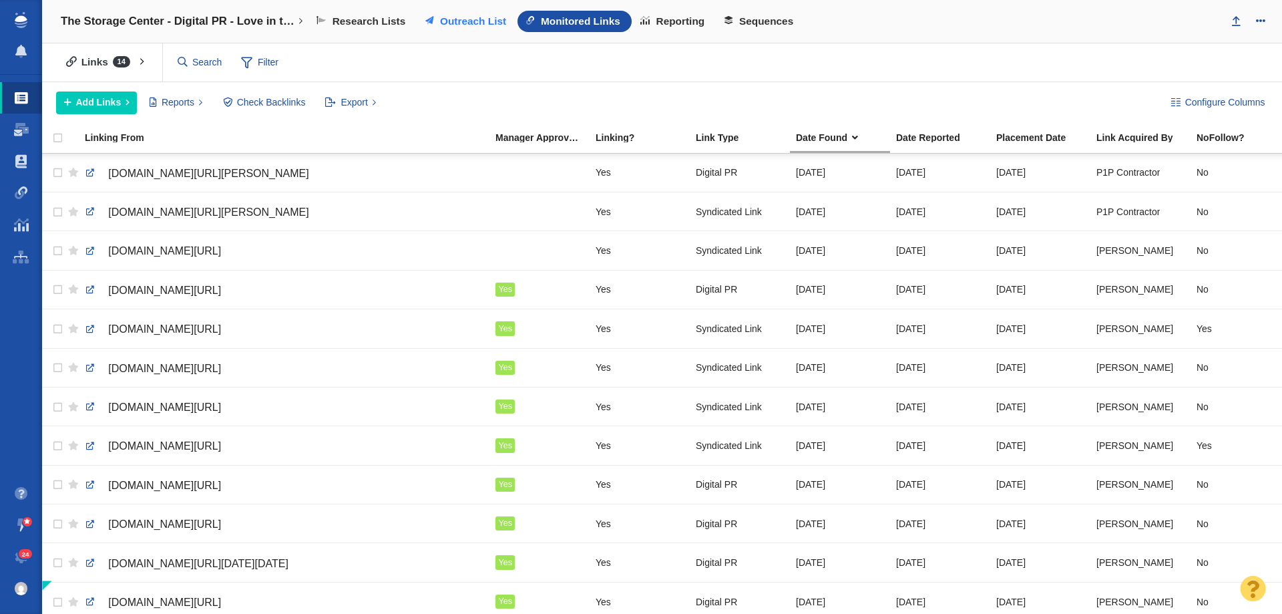
click at [461, 15] on span "Outreach List" at bounding box center [473, 21] width 66 height 12
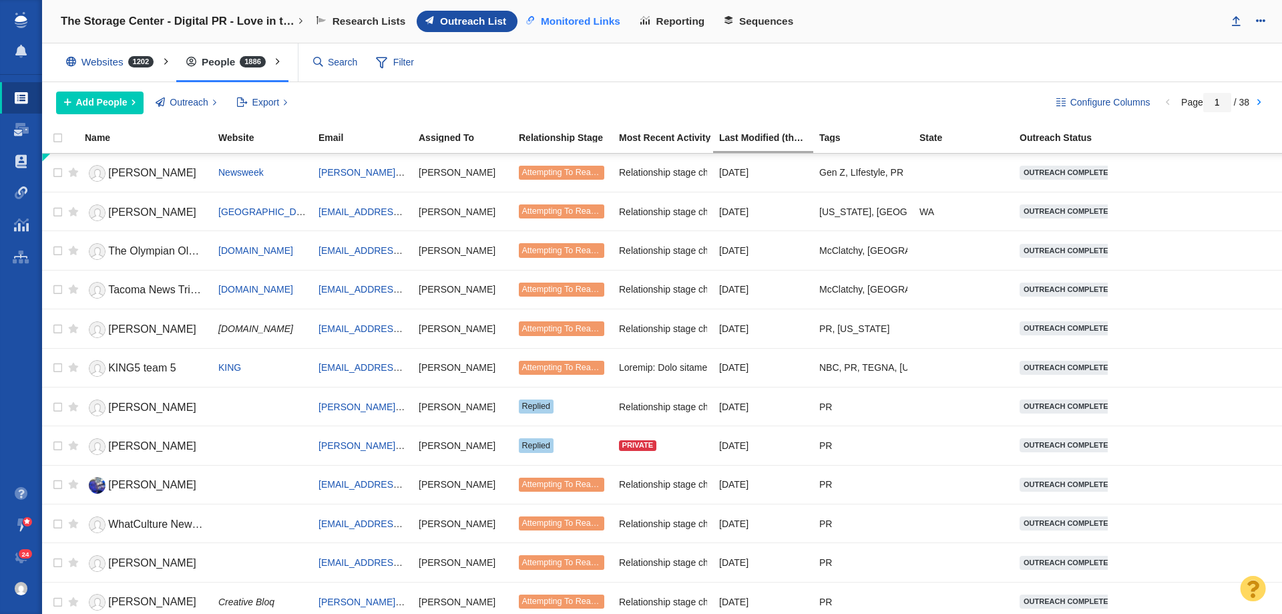
click at [580, 23] on span "Monitored Links" at bounding box center [580, 21] width 79 height 12
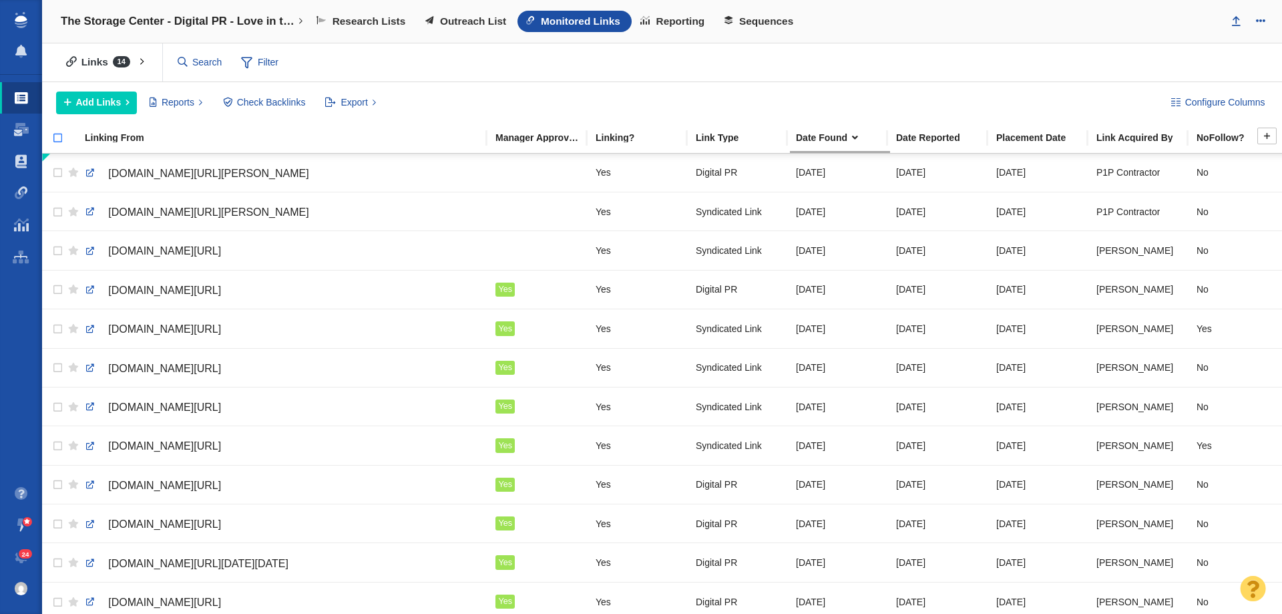
click at [59, 135] on input "checkbox" at bounding box center [52, 144] width 20 height 29
checkbox input "true"
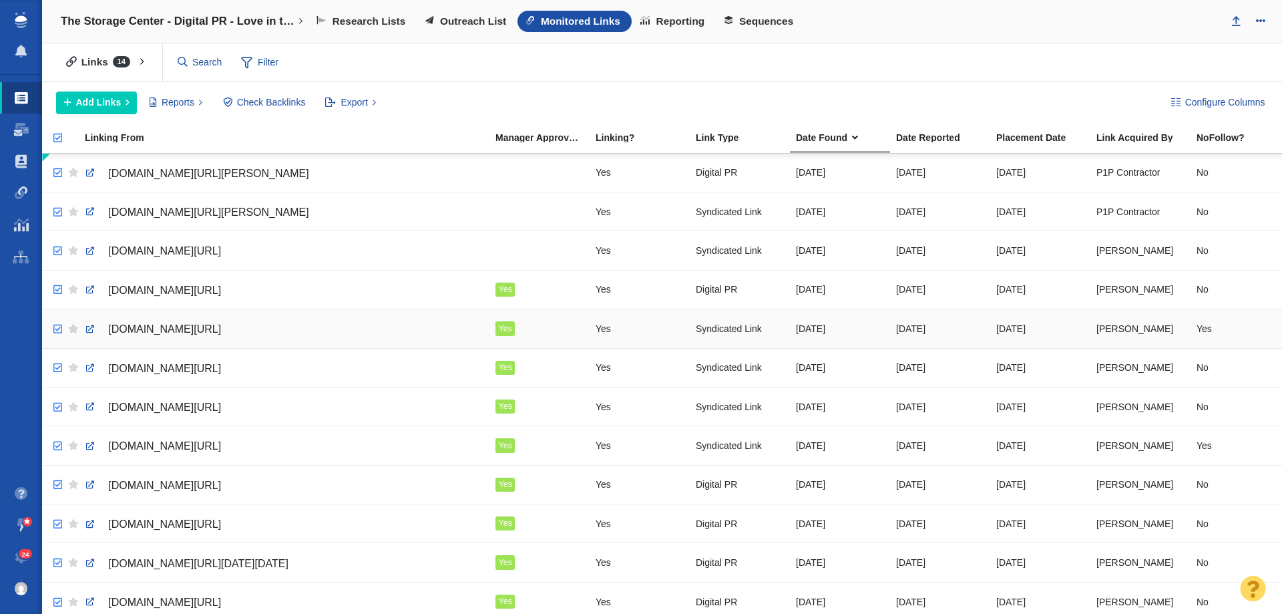
checkbox input "true"
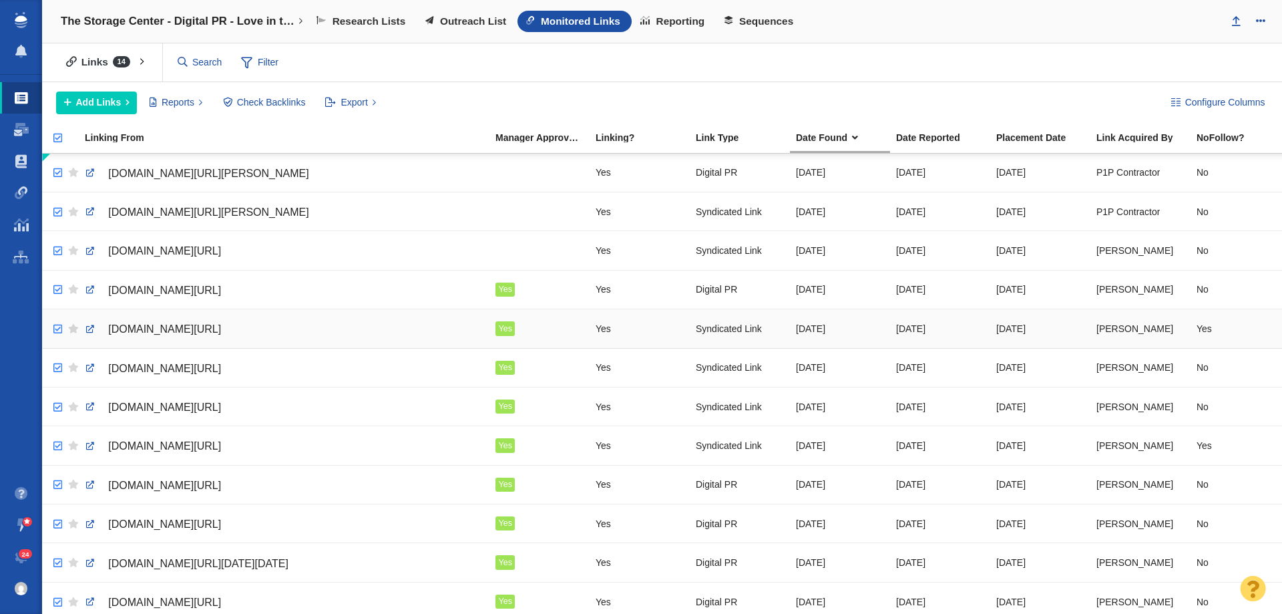
checkbox input "true"
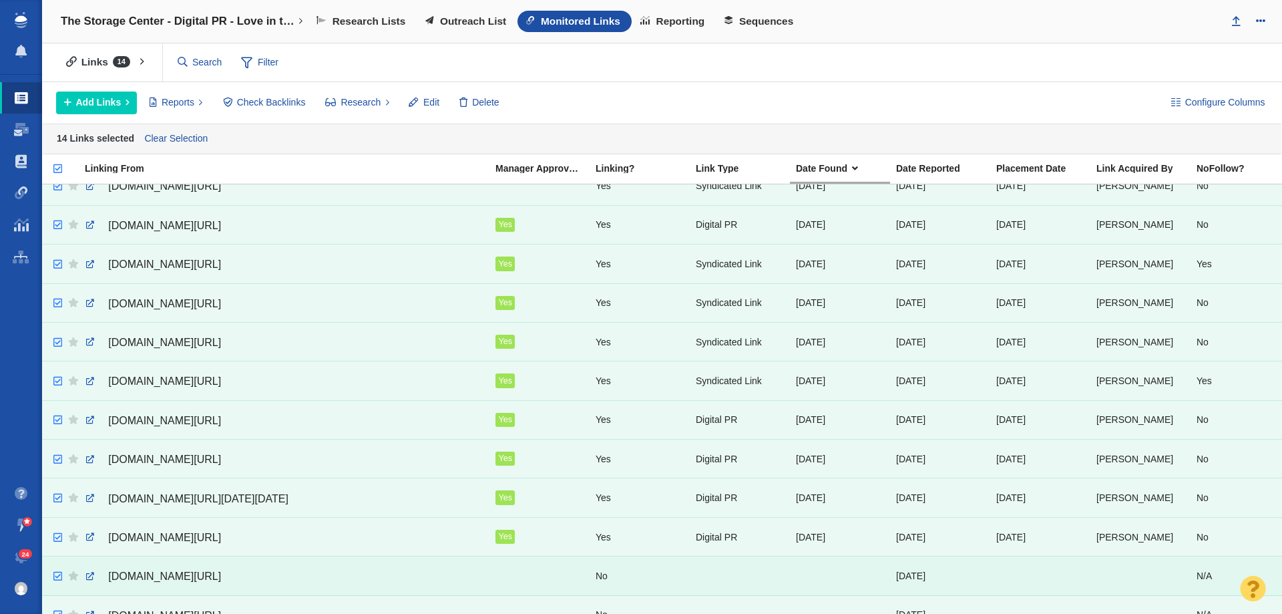
scroll to position [126, 0]
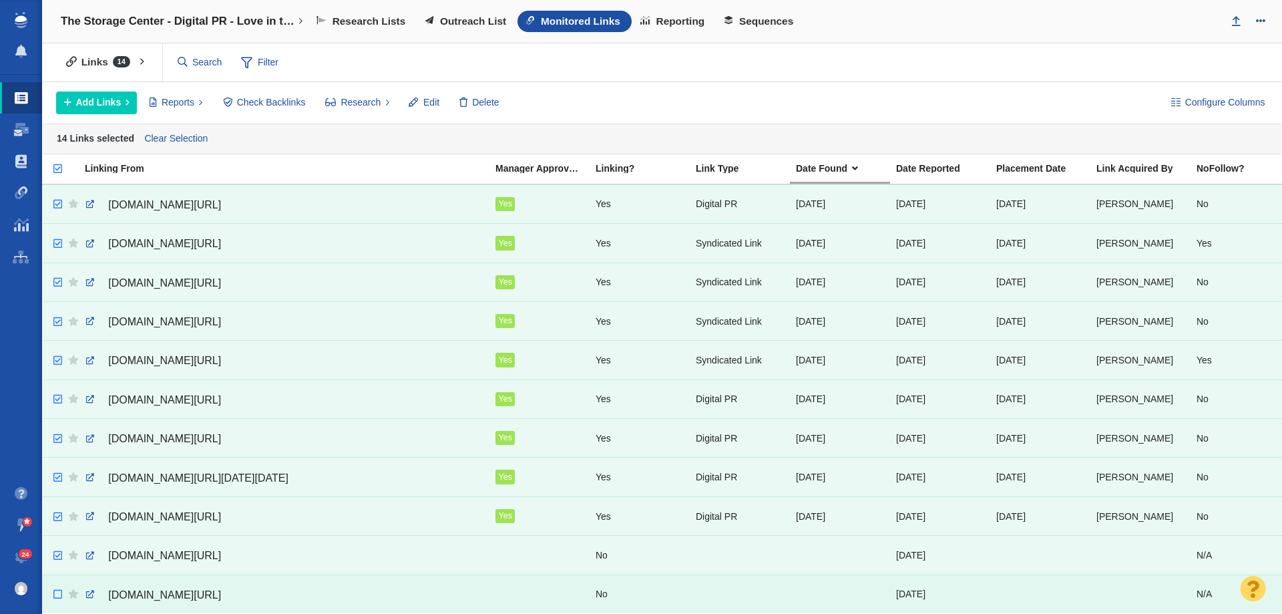
checkbox input "false"
click at [58, 580] on input "checkbox" at bounding box center [56, 594] width 20 height 29
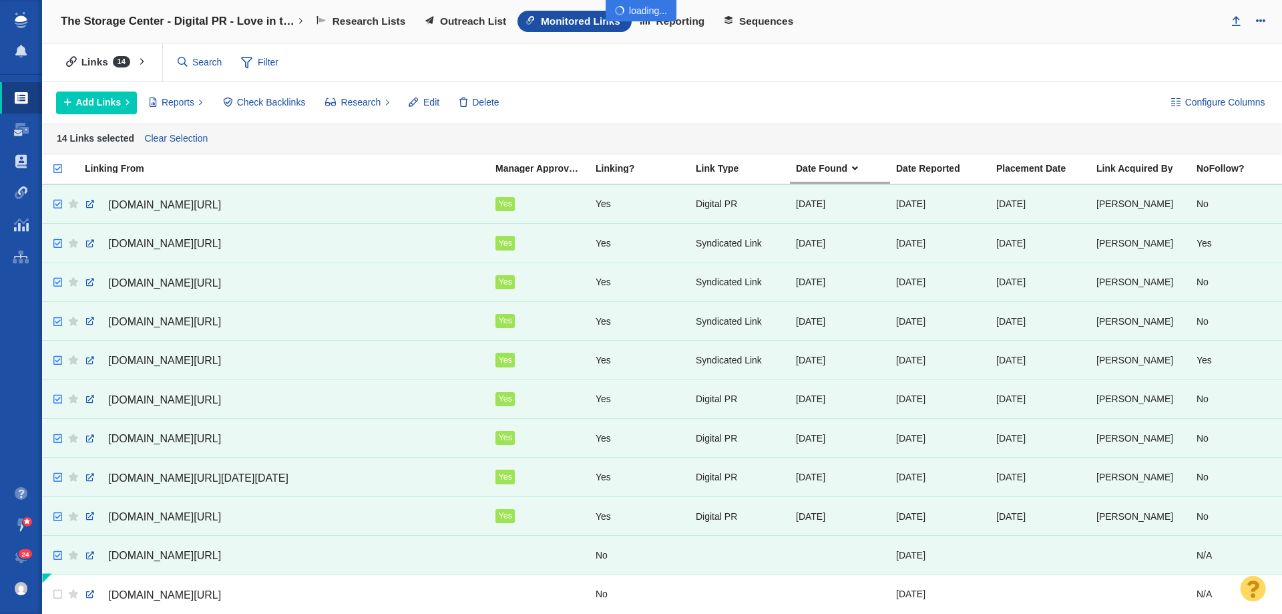
click at [53, 548] on div at bounding box center [641, 307] width 1282 height 614
checkbox input "false"
click at [53, 547] on input "checkbox" at bounding box center [56, 555] width 20 height 29
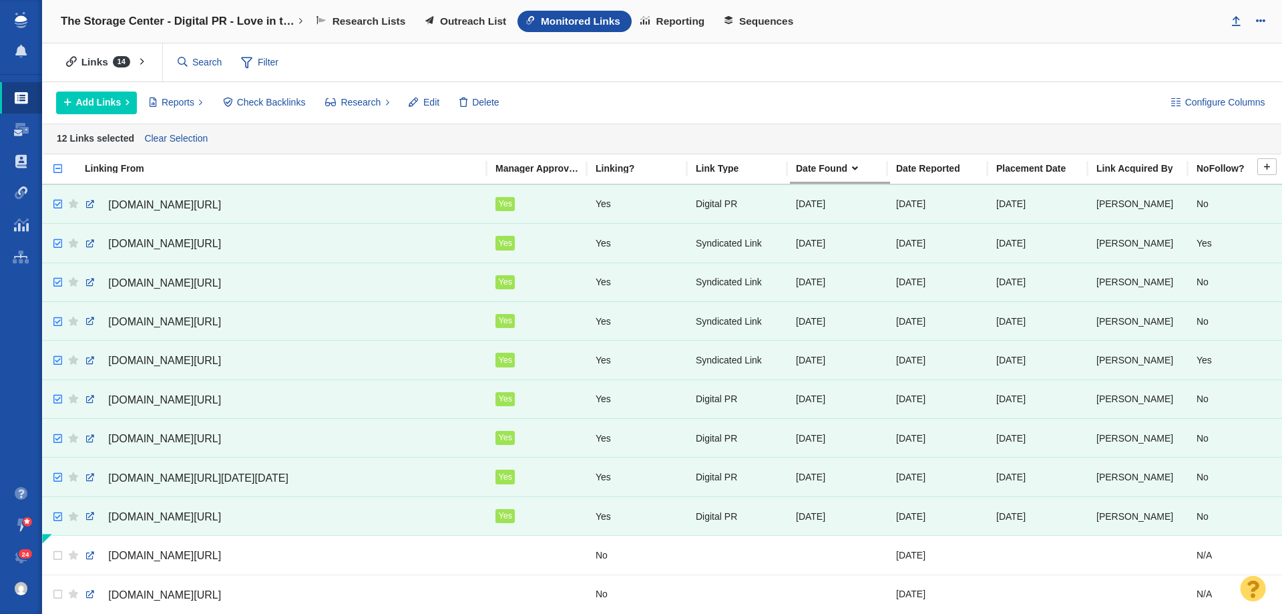
click at [57, 158] on th at bounding box center [52, 168] width 20 height 29
click at [57, 168] on input "checkbox" at bounding box center [52, 175] width 20 height 29
checkbox input "true"
checkbox input "false"
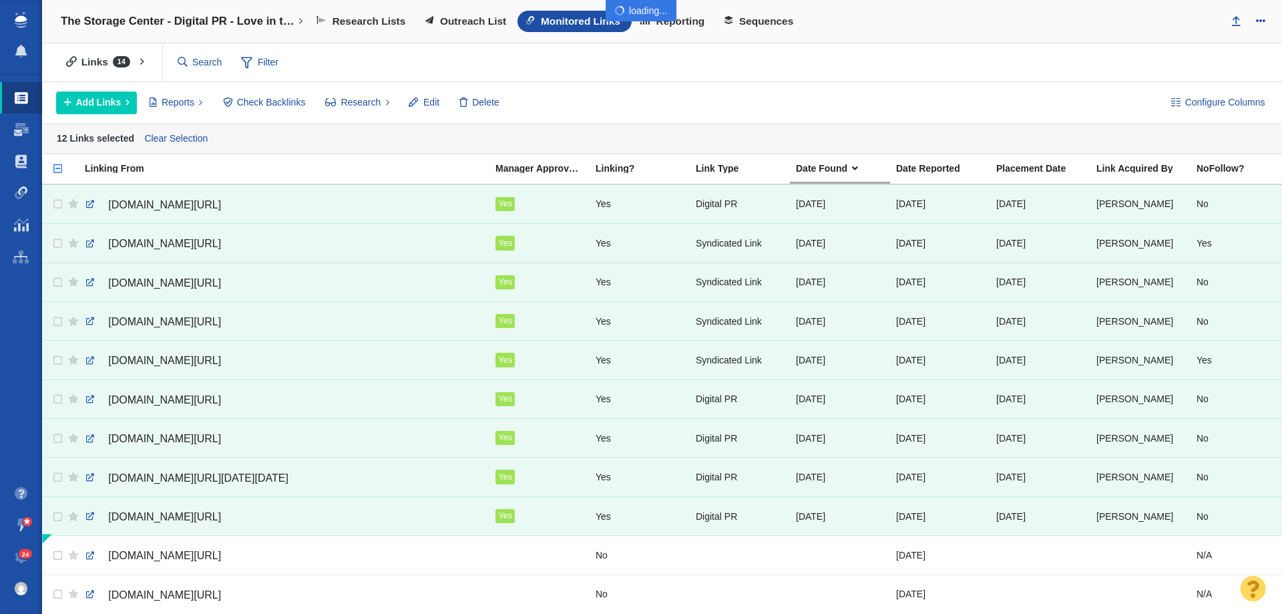
checkbox input "false"
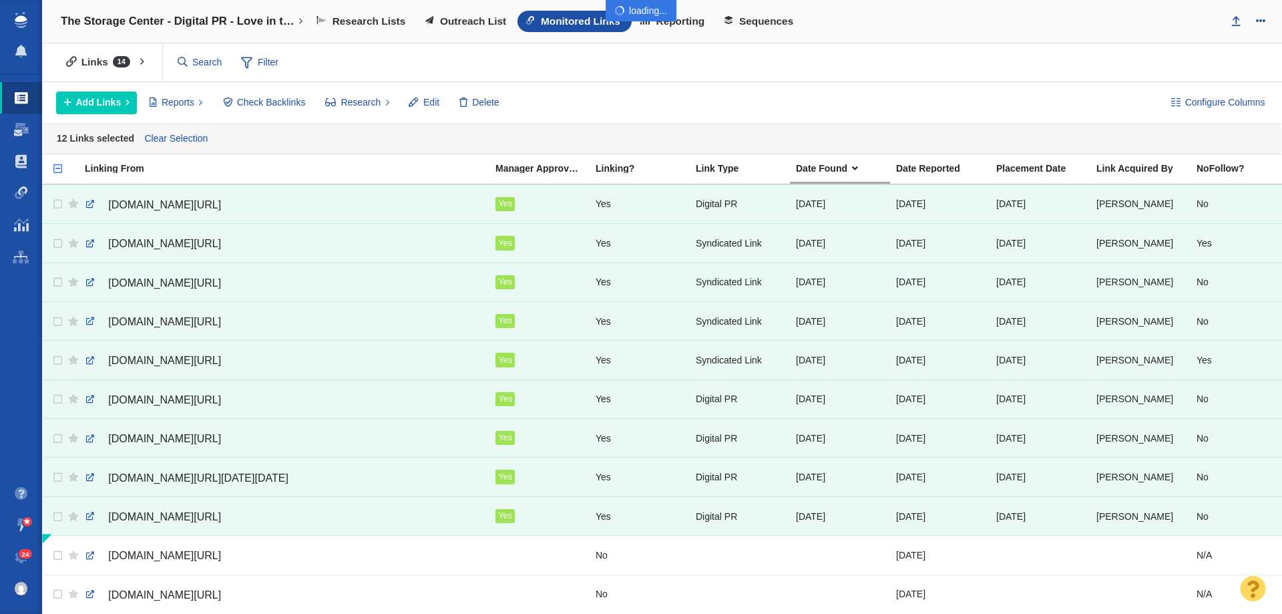
checkbox input "false"
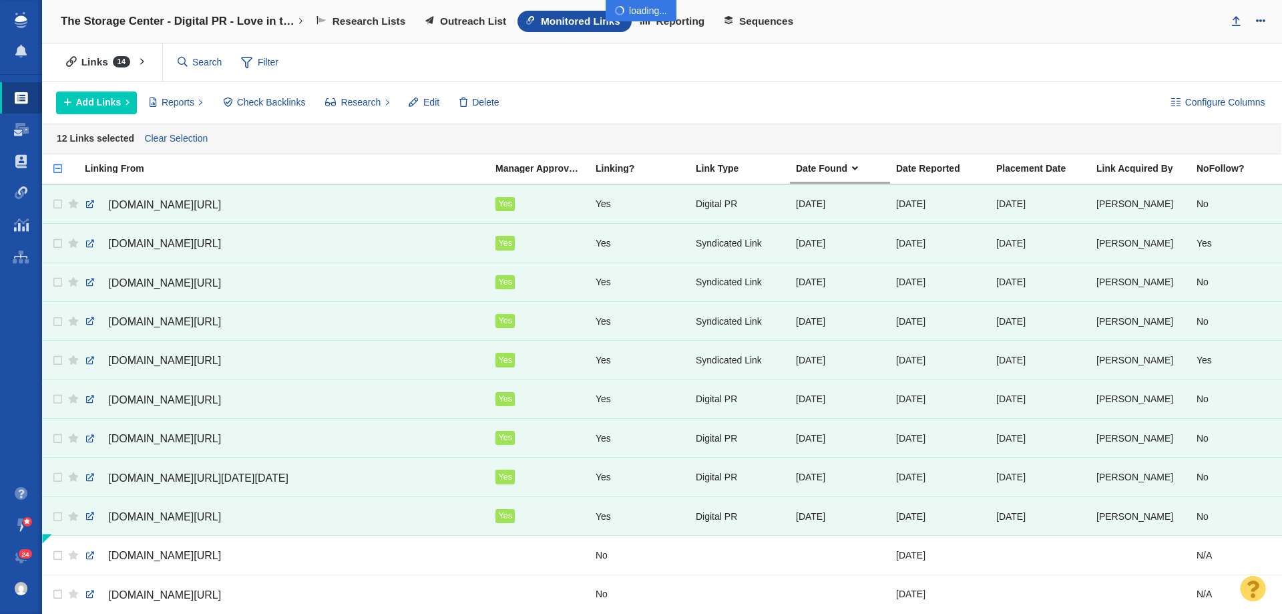
checkbox input "false"
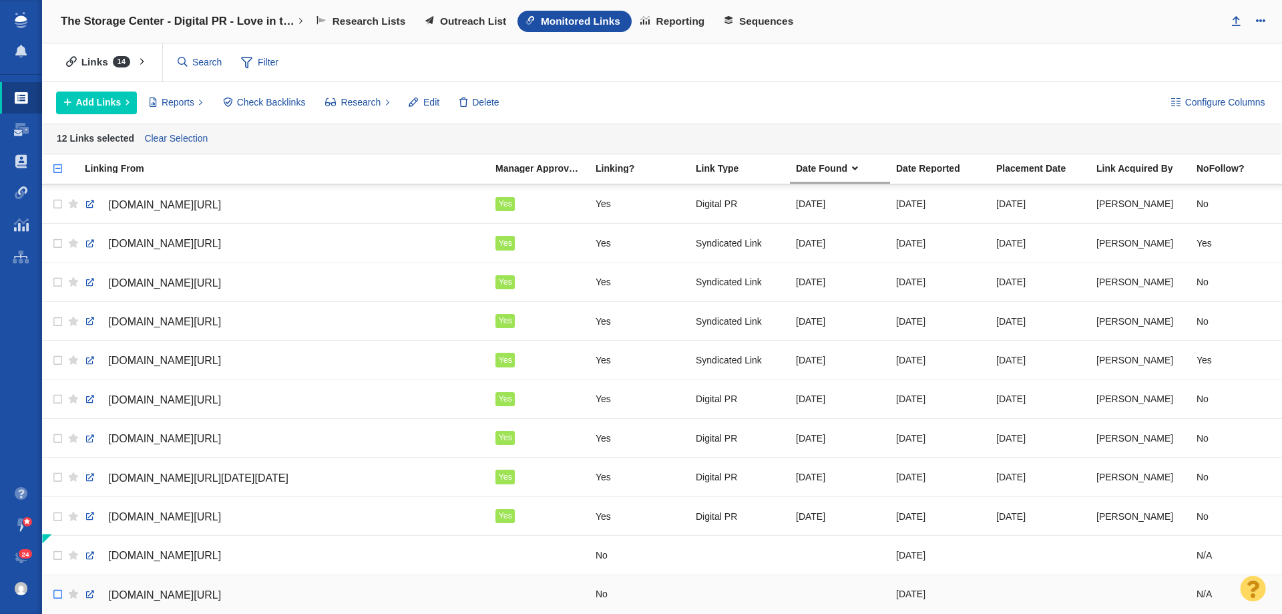
scroll to position [96, 0]
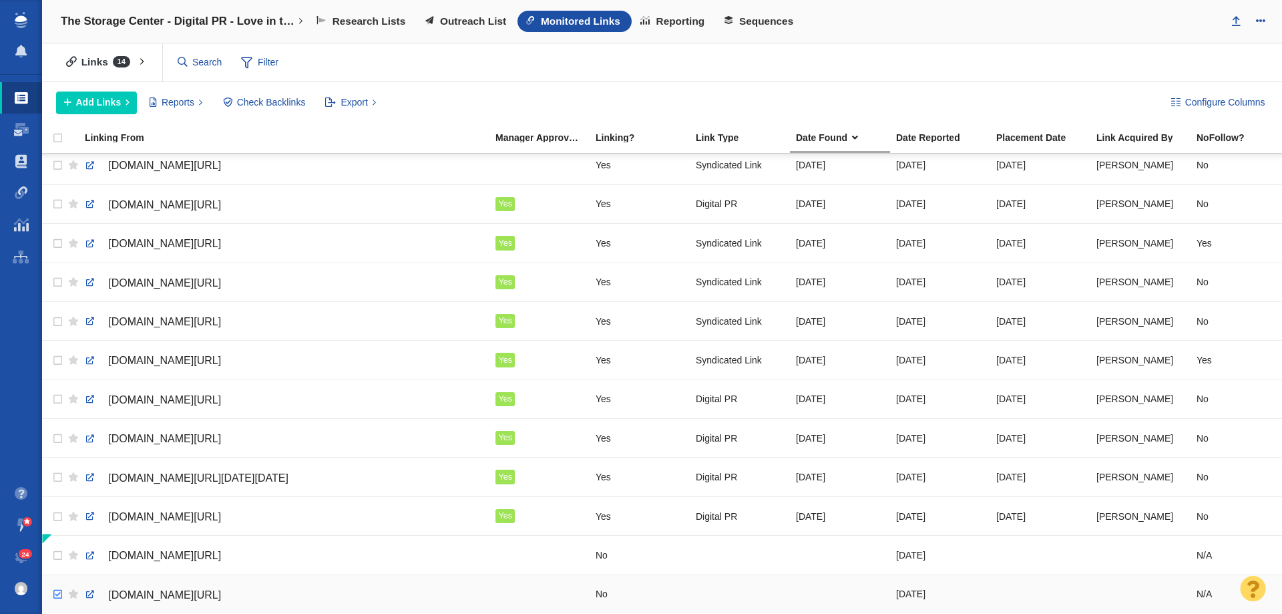
checkbox input "true"
click at [55, 583] on input "checkbox" at bounding box center [56, 594] width 20 height 29
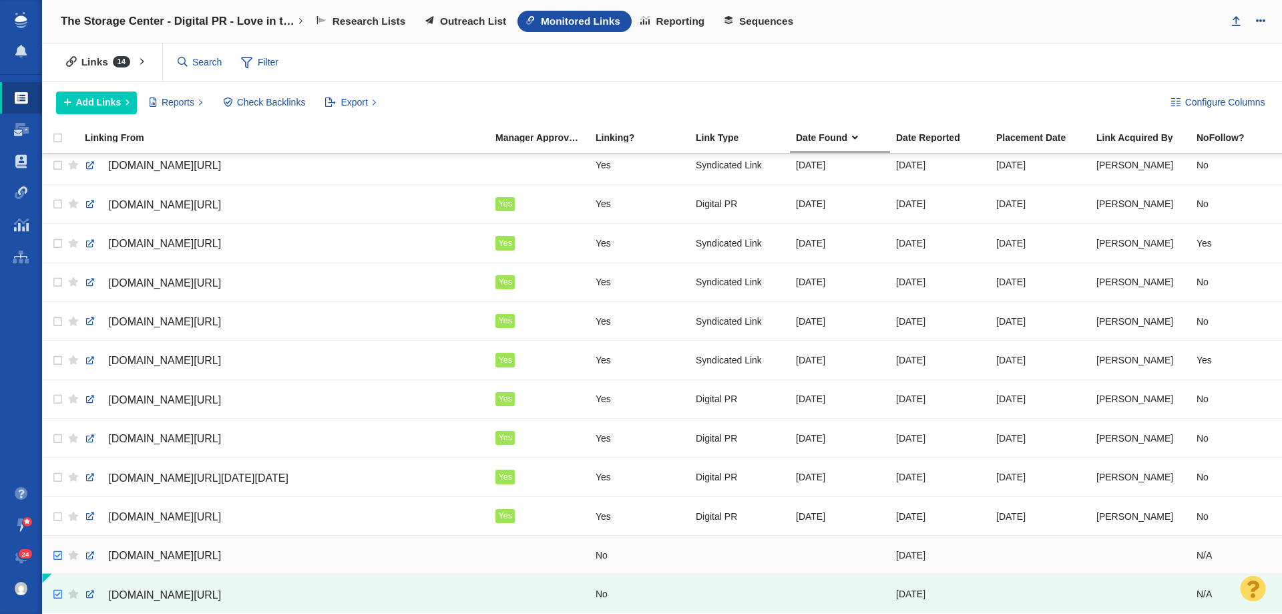
checkbox input "true"
click at [55, 546] on tbody "1003thepeak.iheart.com/featured/ryan/content/2025-09-24-a-third-of-americans-ad…" at bounding box center [1026, 341] width 1969 height 546
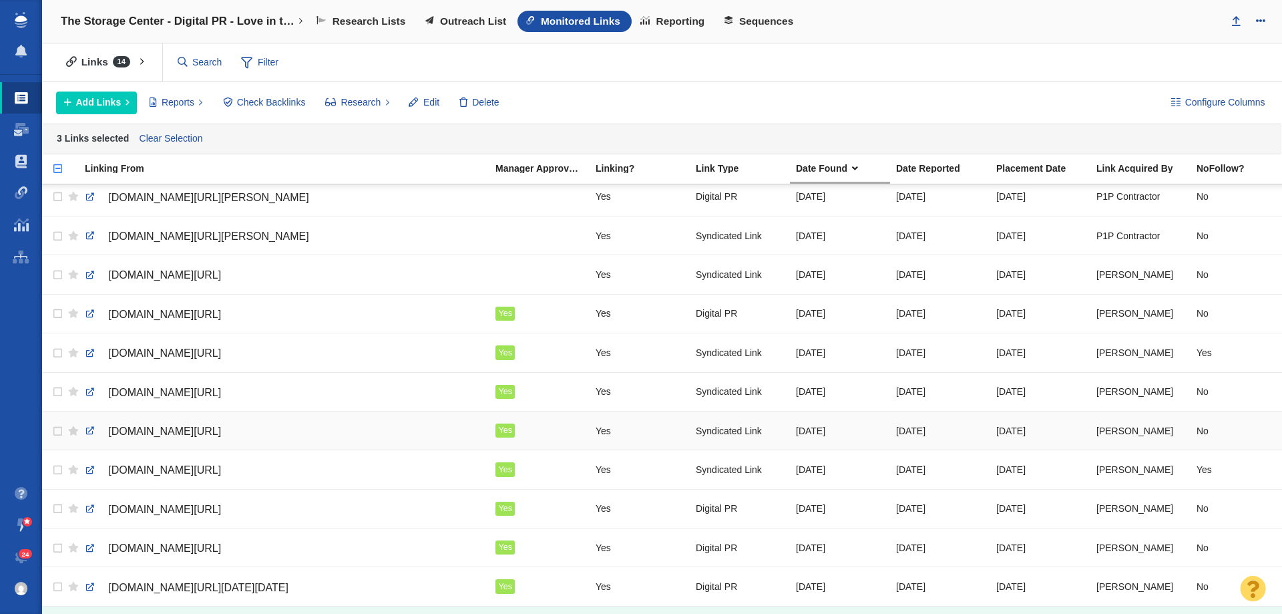
scroll to position [126, 0]
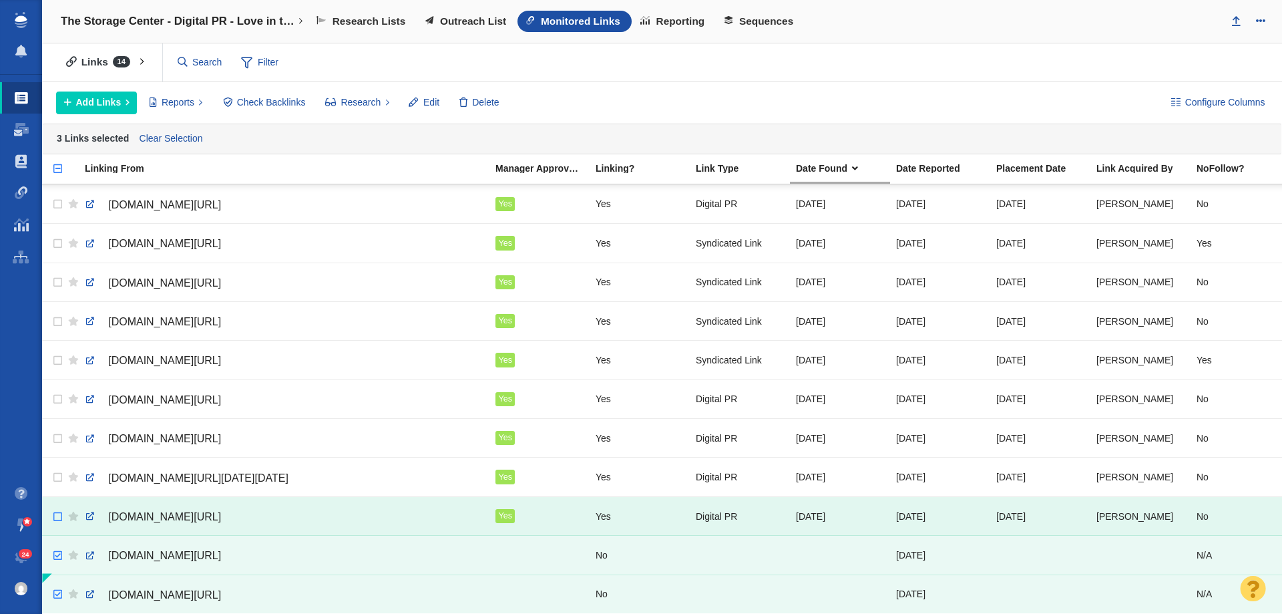
checkbox input "false"
click at [56, 506] on input "checkbox" at bounding box center [56, 516] width 20 height 29
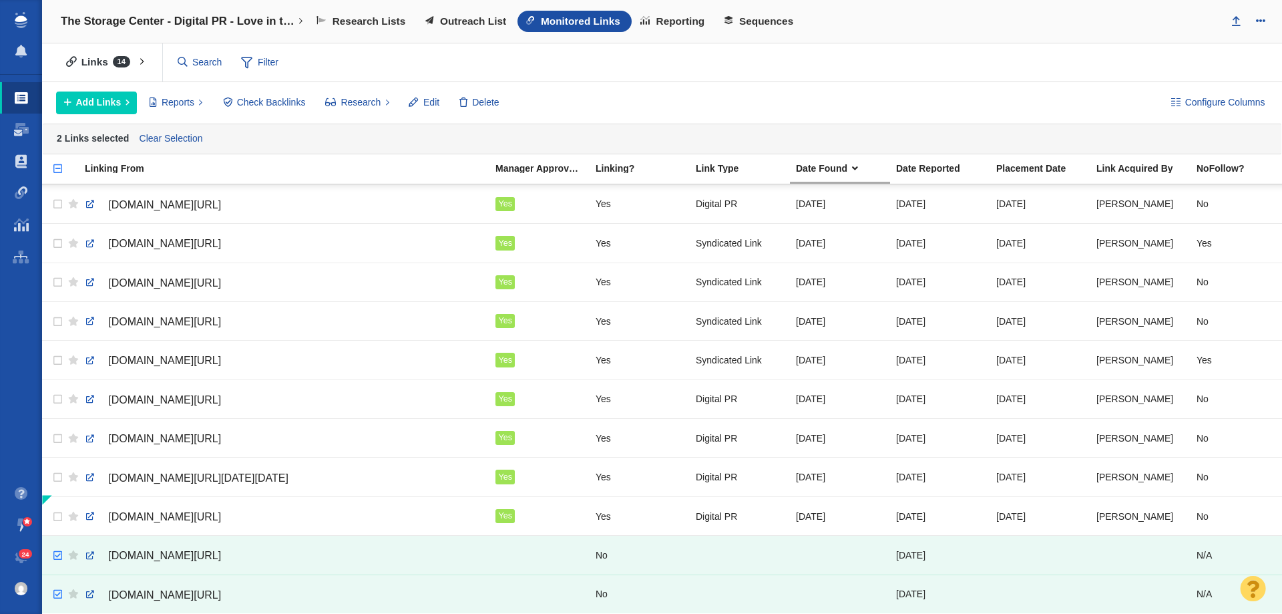
click at [480, 90] on div "Configure Columns Add Links Add From List of URLs Import from CSV Reports Links…" at bounding box center [662, 102] width 1240 height 41
click at [480, 94] on button "Delete" at bounding box center [479, 103] width 55 height 23
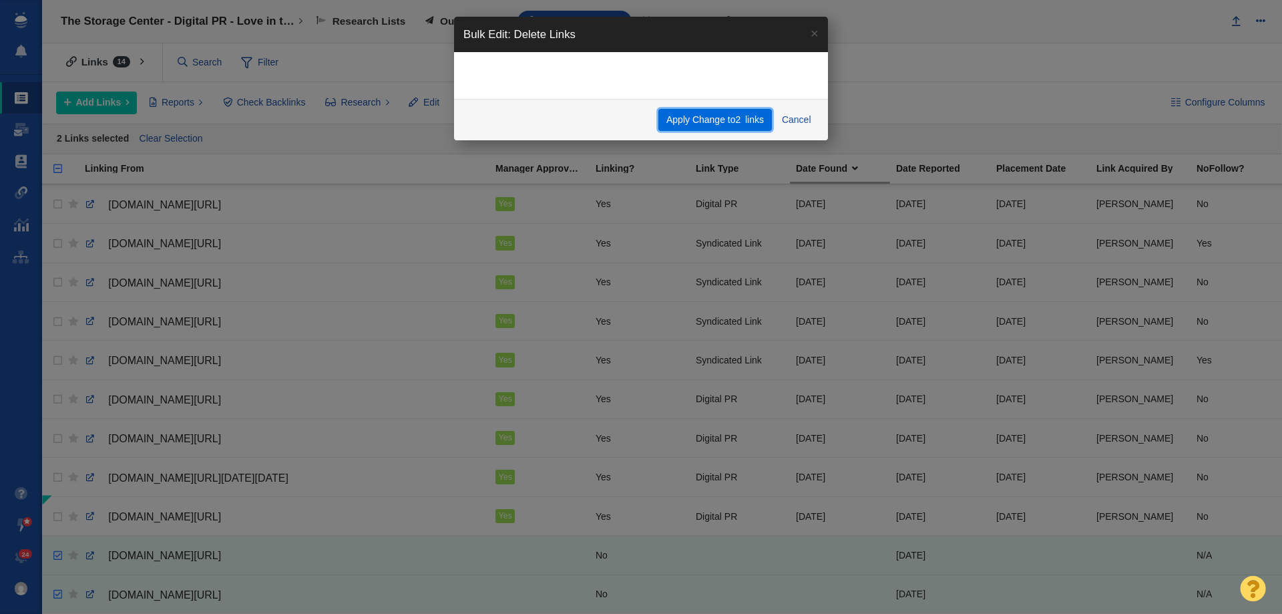
click at [702, 120] on button "Apply Change to 2 links" at bounding box center [715, 120] width 113 height 23
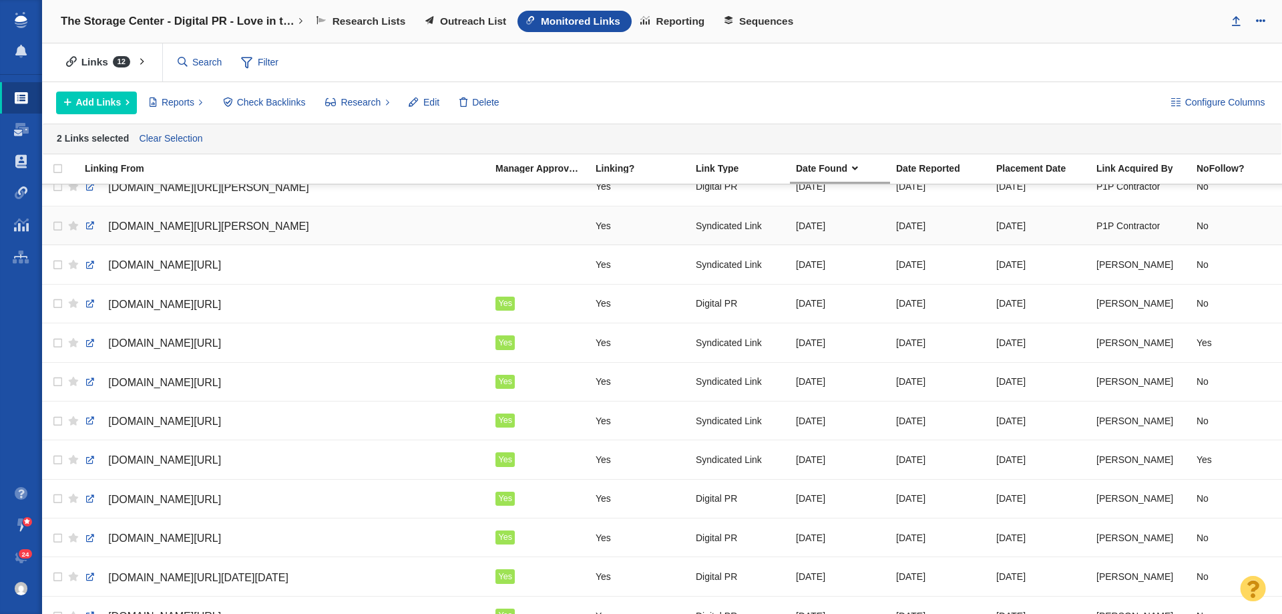
scroll to position [0, 0]
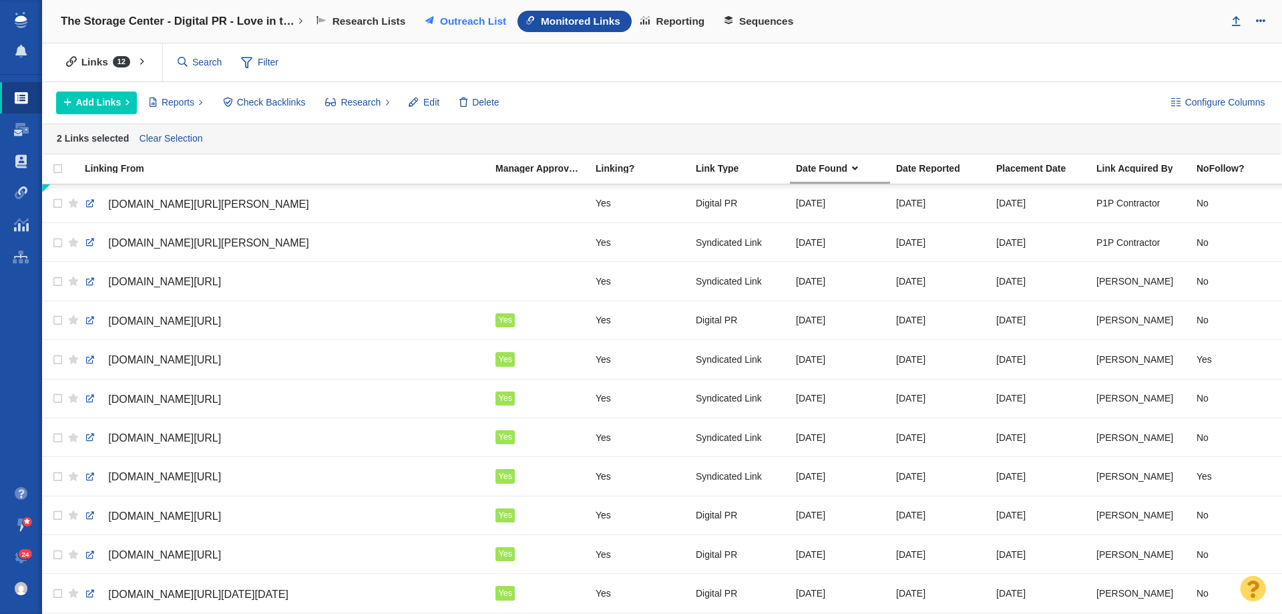
click at [451, 16] on span "Outreach List" at bounding box center [473, 21] width 66 height 12
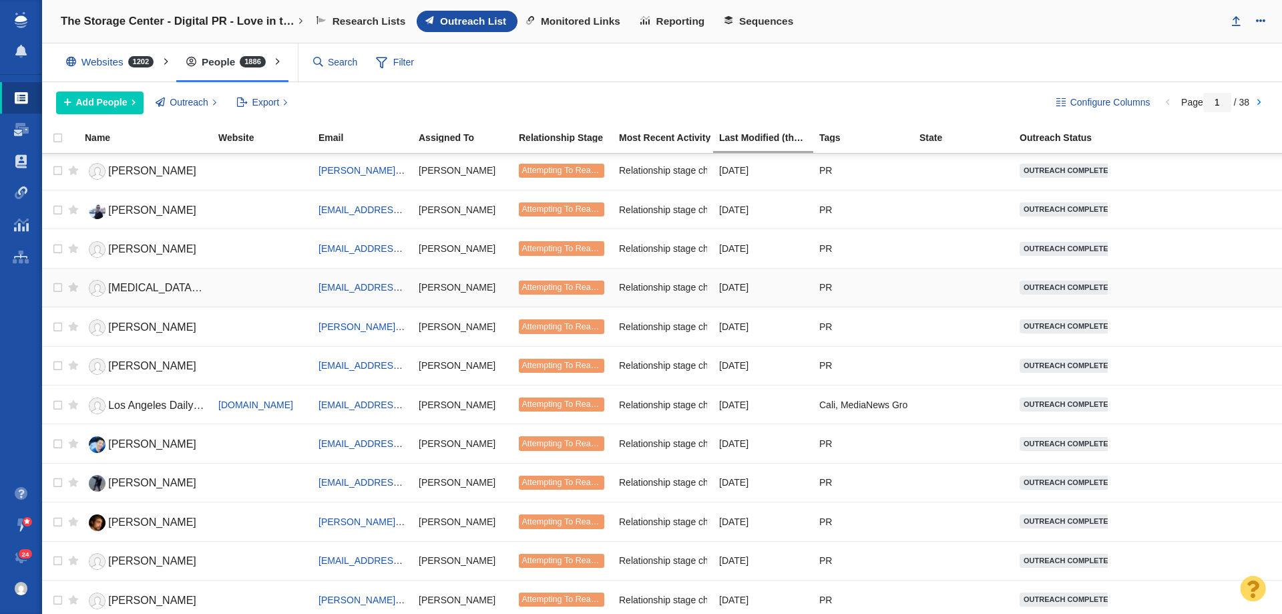
scroll to position [1490, 0]
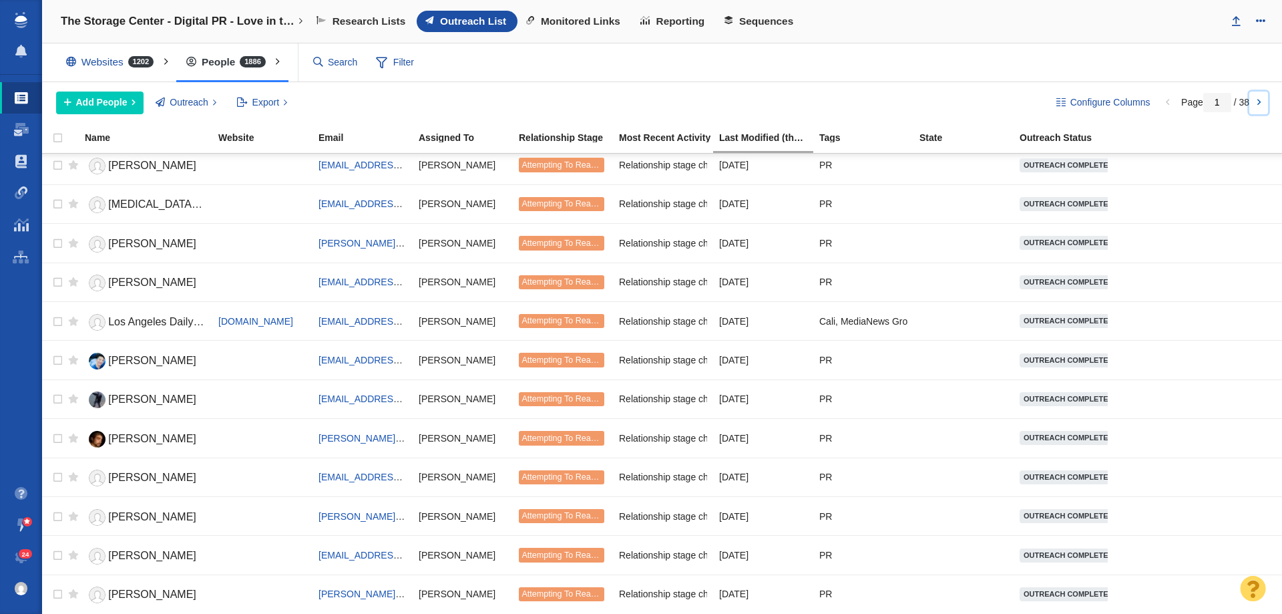
click at [1259, 101] on link at bounding box center [1259, 103] width 19 height 23
click at [1259, 101] on div at bounding box center [641, 307] width 1282 height 614
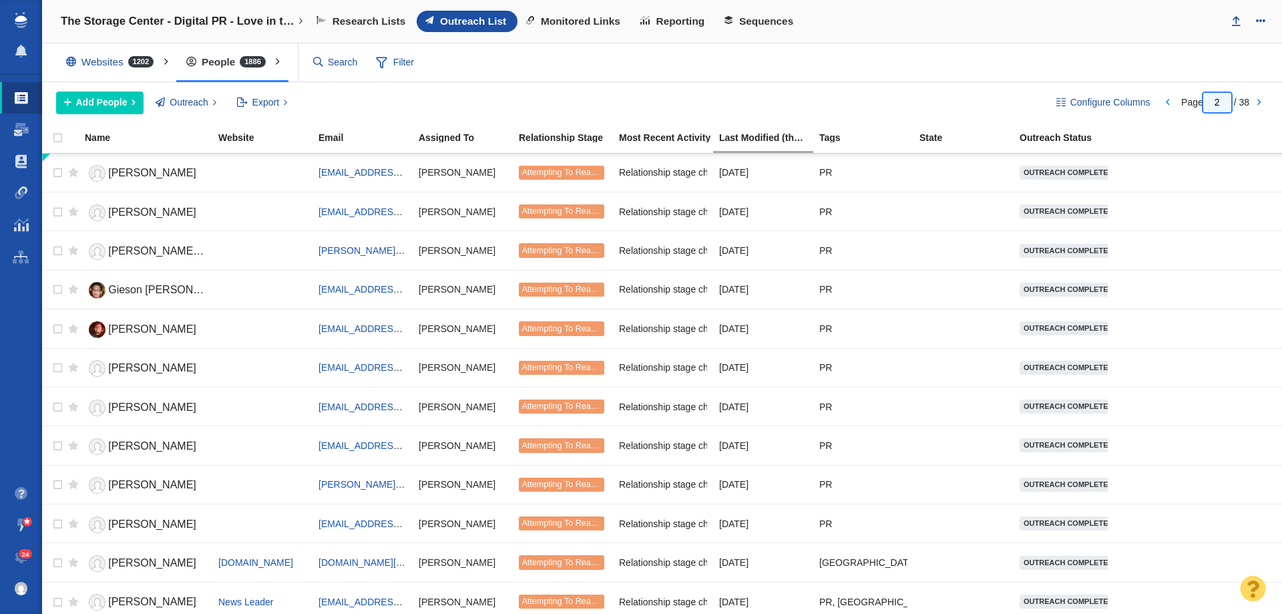
drag, startPoint x: 1220, startPoint y: 98, endPoint x: 1210, endPoint y: 102, distance: 10.6
click at [1210, 102] on input "1" at bounding box center [1218, 102] width 28 height 19
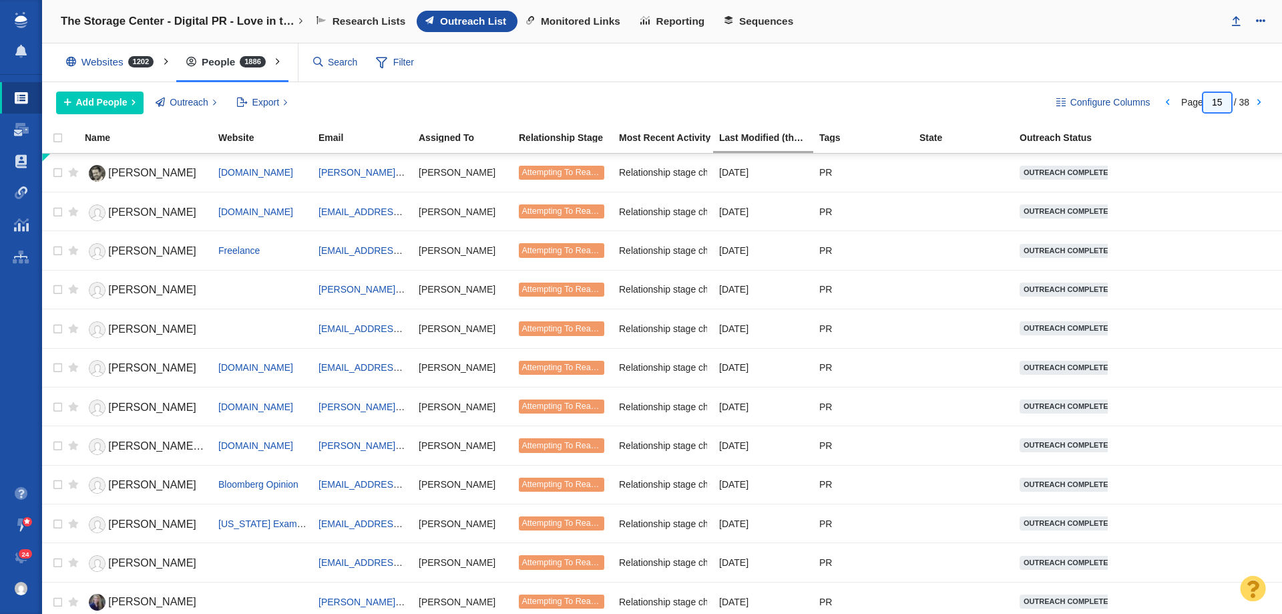
drag, startPoint x: 1220, startPoint y: 100, endPoint x: 1176, endPoint y: 100, distance: 44.8
click at [1176, 100] on div "Page 15 / 38" at bounding box center [1215, 102] width 115 height 11
type input "36"
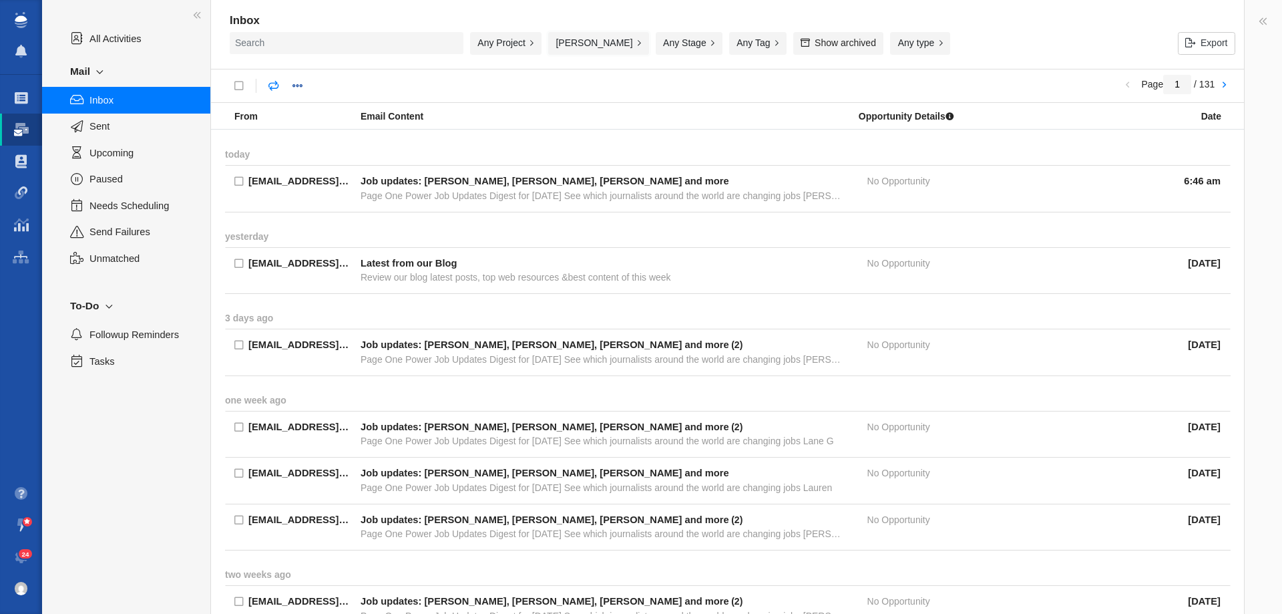
click at [584, 42] on button "[PERSON_NAME]" at bounding box center [598, 43] width 101 height 23
click at [587, 45] on button "[PERSON_NAME]" at bounding box center [598, 43] width 101 height 23
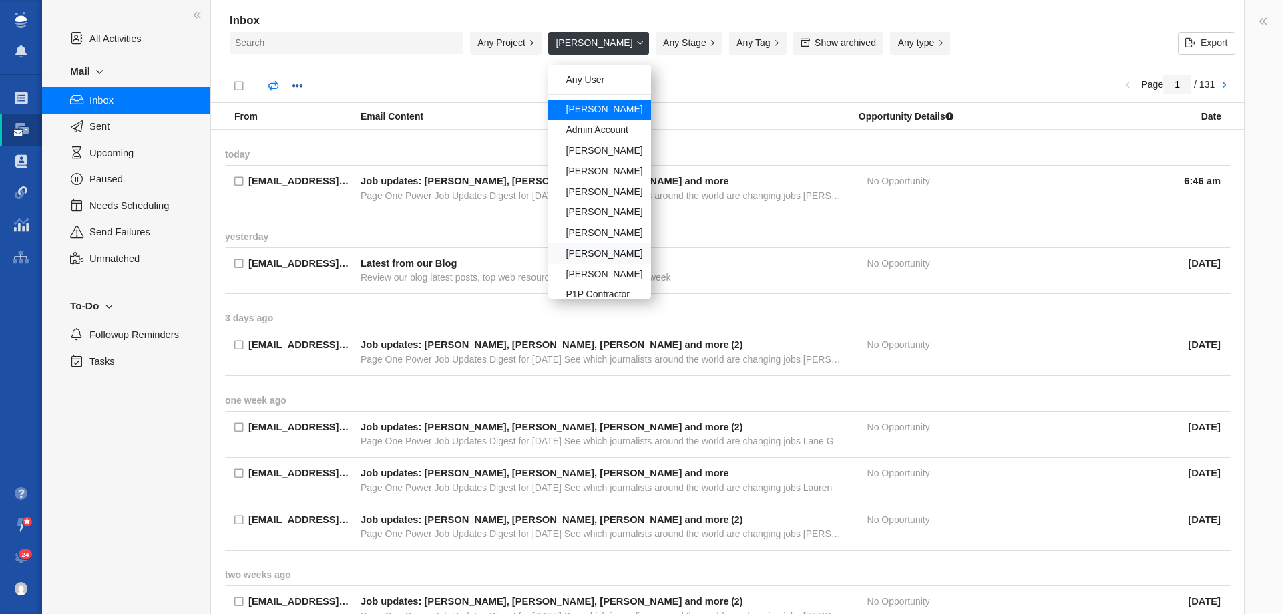
scroll to position [114, 0]
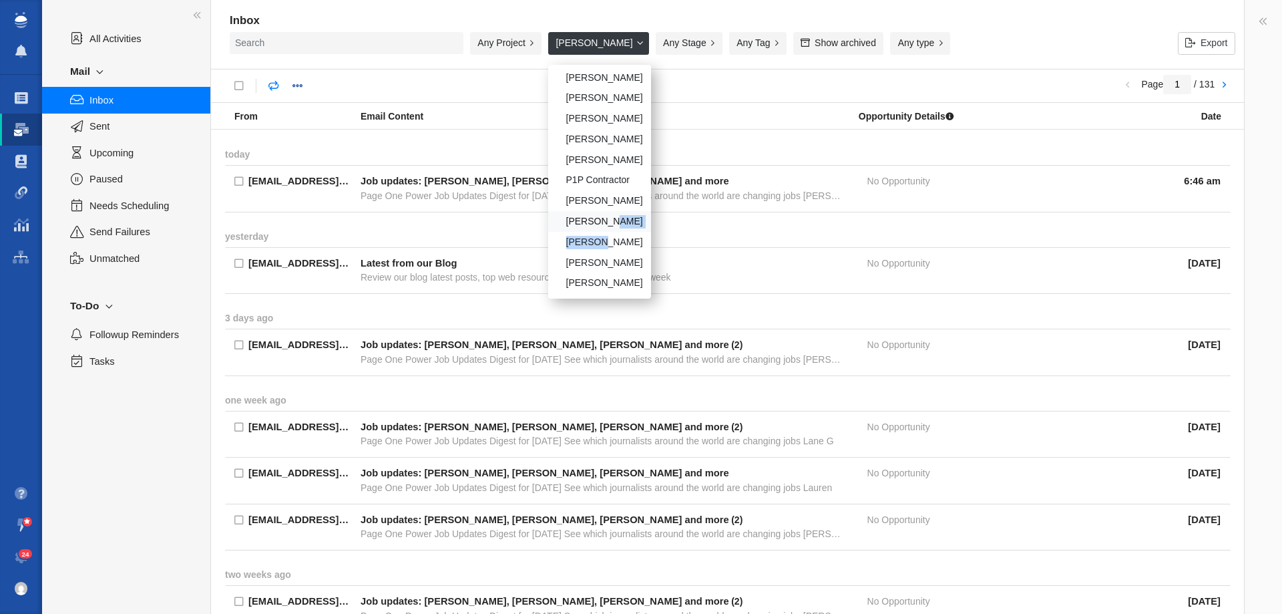
drag, startPoint x: 592, startPoint y: 244, endPoint x: 606, endPoint y: 225, distance: 23.0
click at [606, 225] on ol "Any User [PERSON_NAME] Admin Account [PERSON_NAME] [PERSON_NAME] [PERSON_NAME] …" at bounding box center [599, 182] width 103 height 234
click at [603, 219] on div "[PERSON_NAME]" at bounding box center [599, 221] width 103 height 21
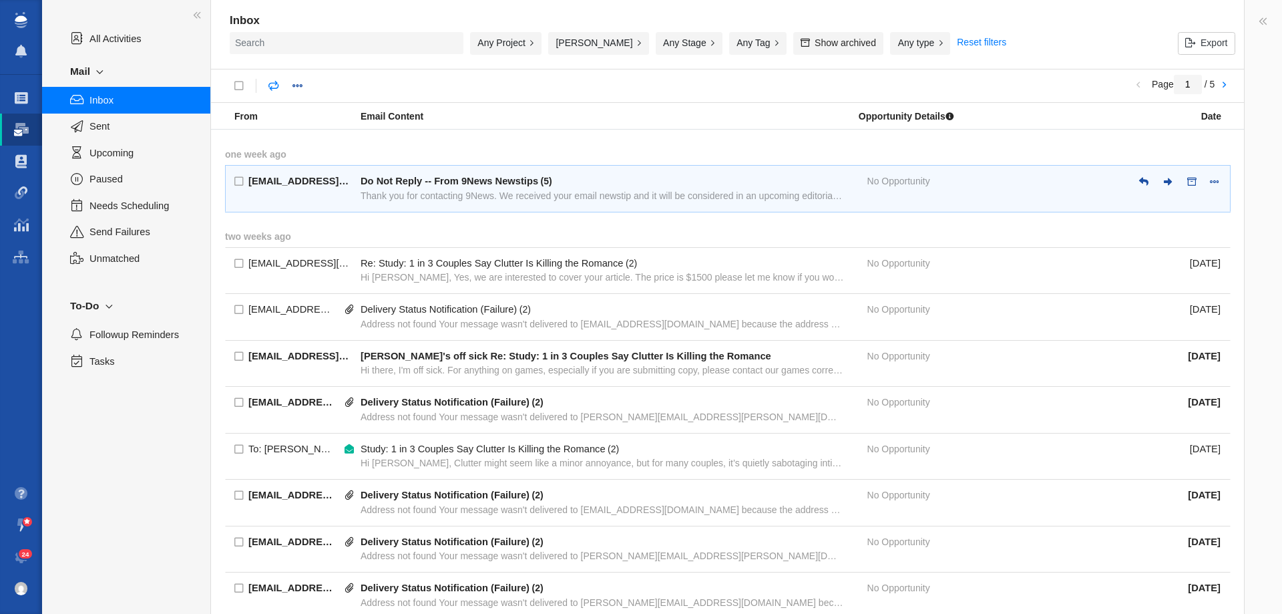
click at [602, 190] on div "Thank you for contacting 9News. We received your email newstip and it will be c…" at bounding box center [603, 196] width 484 height 12
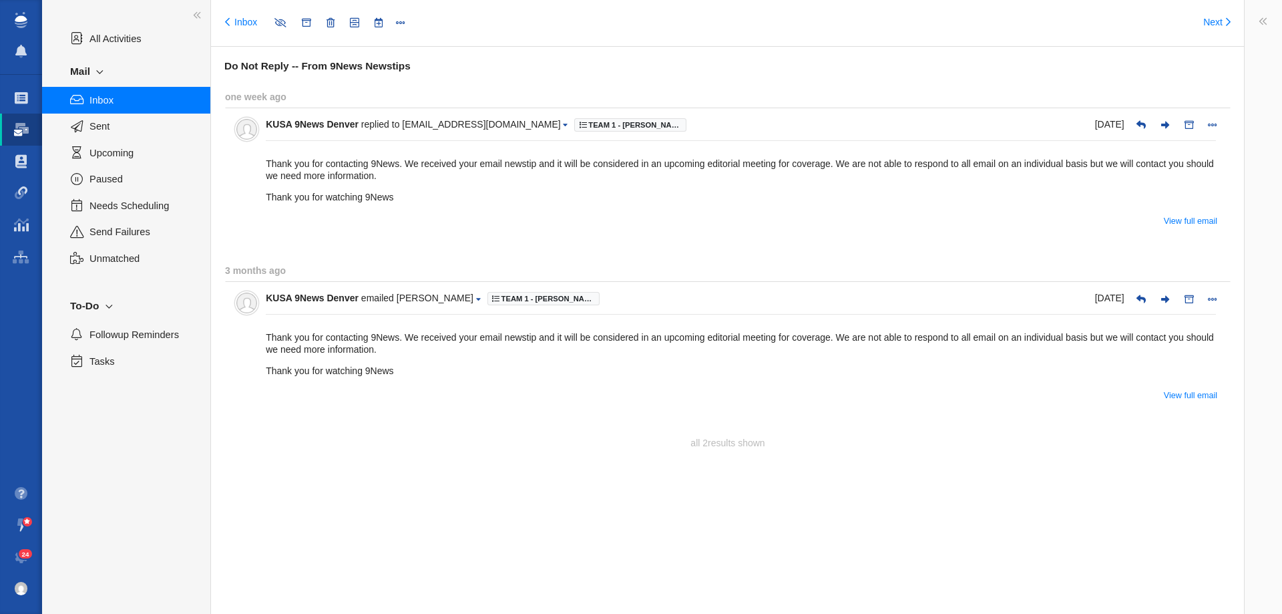
type input "message:1451411985"
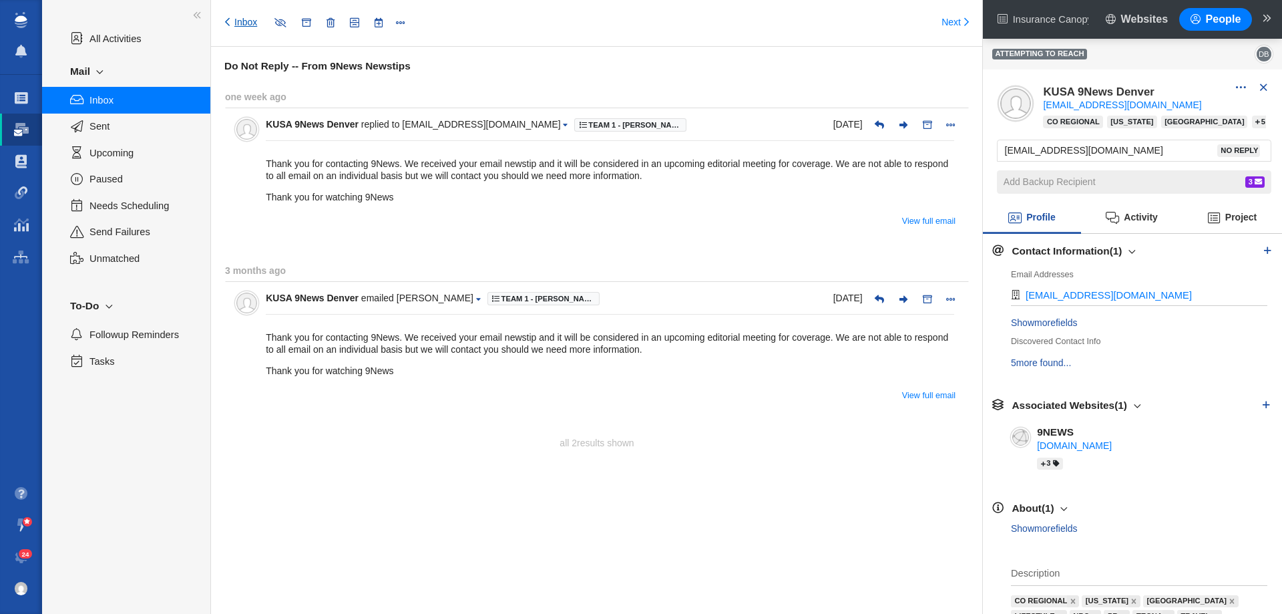
click at [244, 24] on link "Inbox" at bounding box center [241, 22] width 32 height 13
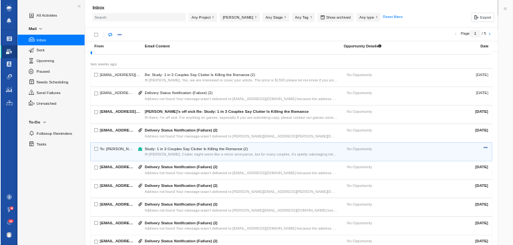
scroll to position [67, 0]
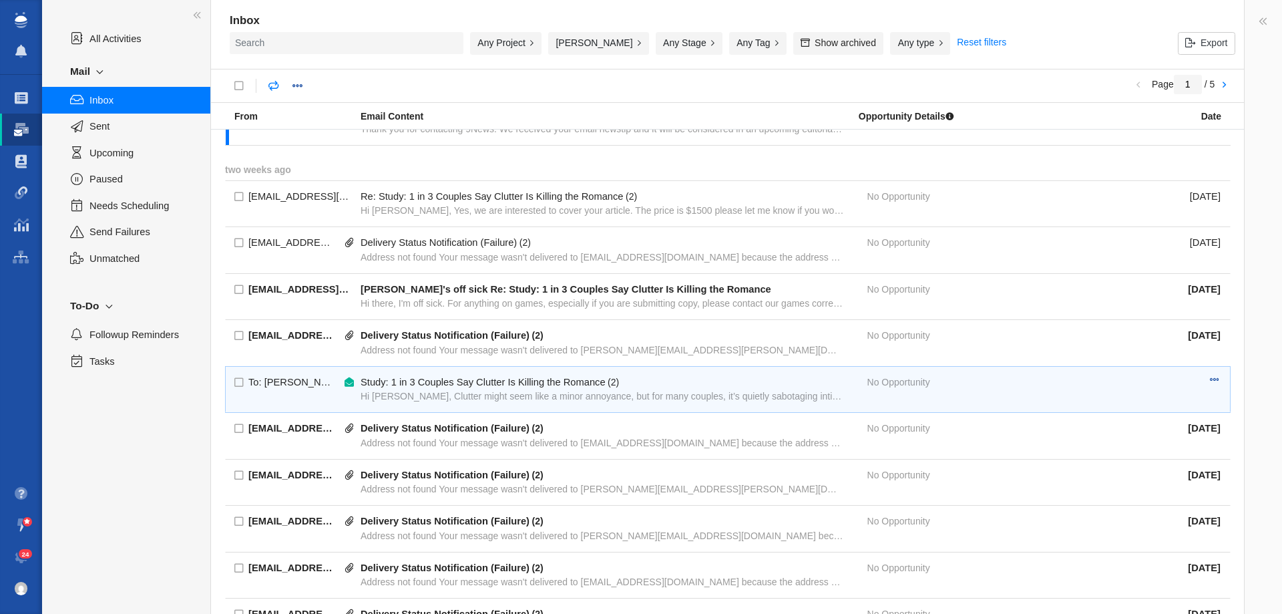
drag, startPoint x: 617, startPoint y: 387, endPoint x: 627, endPoint y: 397, distance: 14.2
click at [617, 387] on div "( 2 )" at bounding box center [613, 382] width 11 height 12
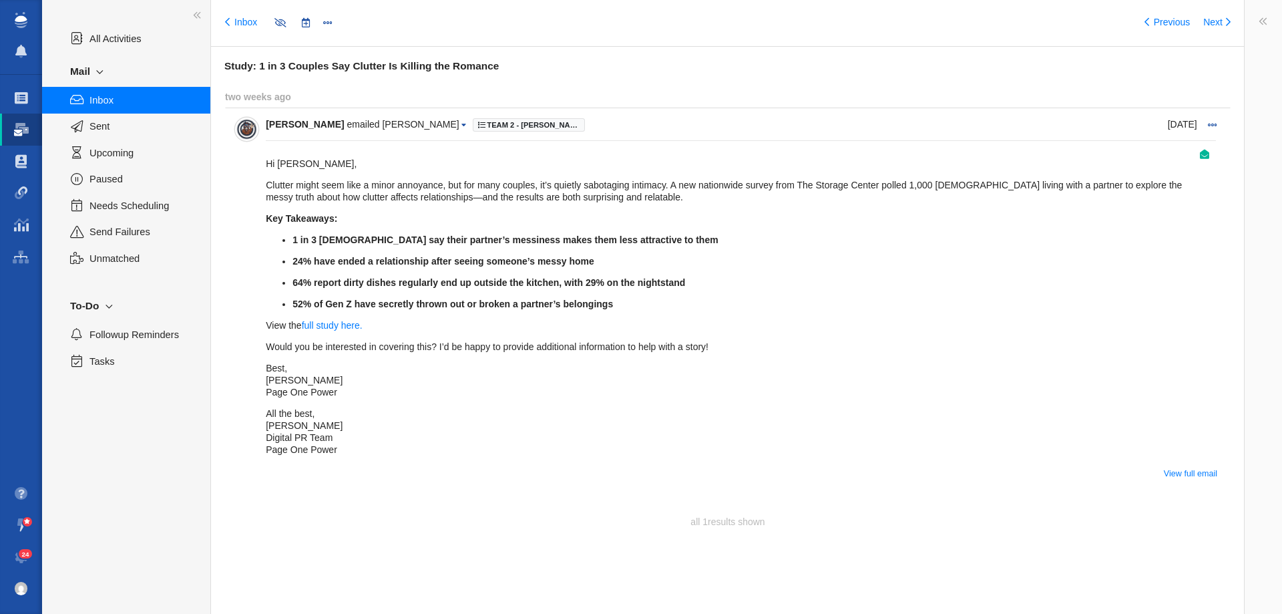
type input "message:1443203986"
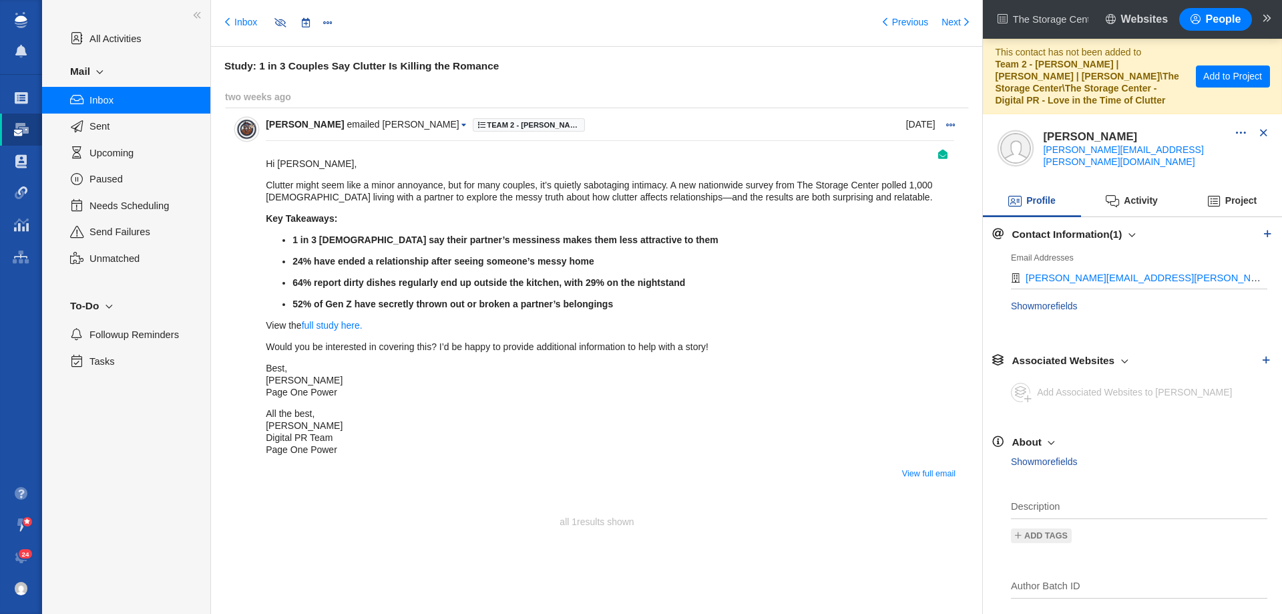
click at [250, 130] on img at bounding box center [246, 129] width 21 height 21
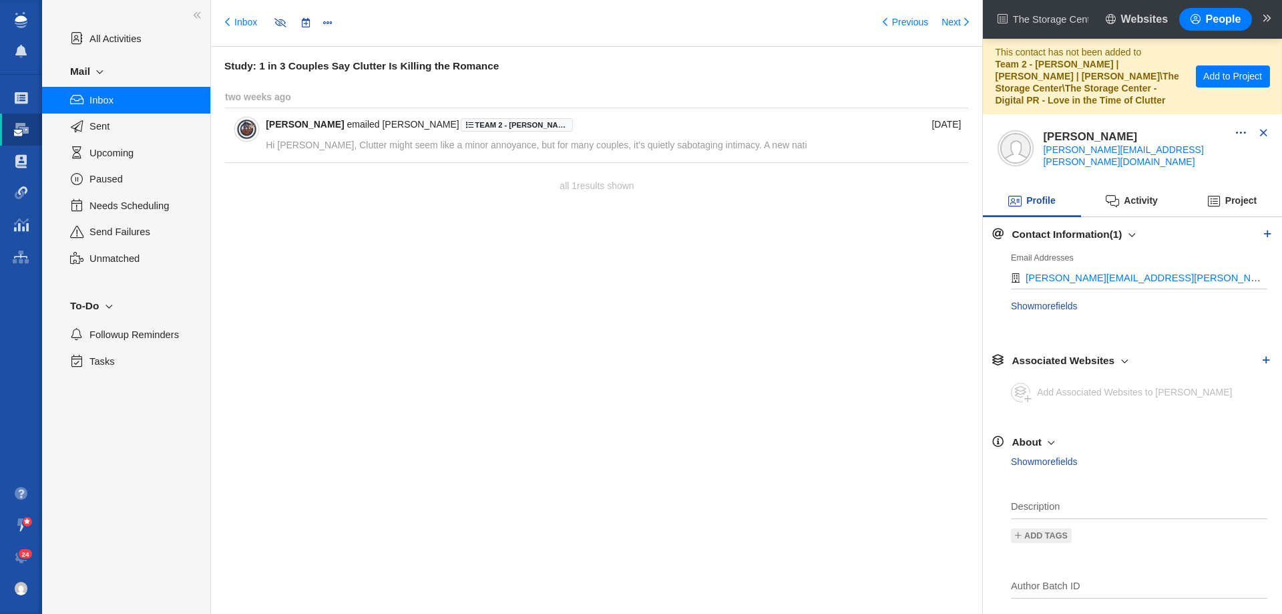
click at [249, 130] on img at bounding box center [246, 129] width 21 height 21
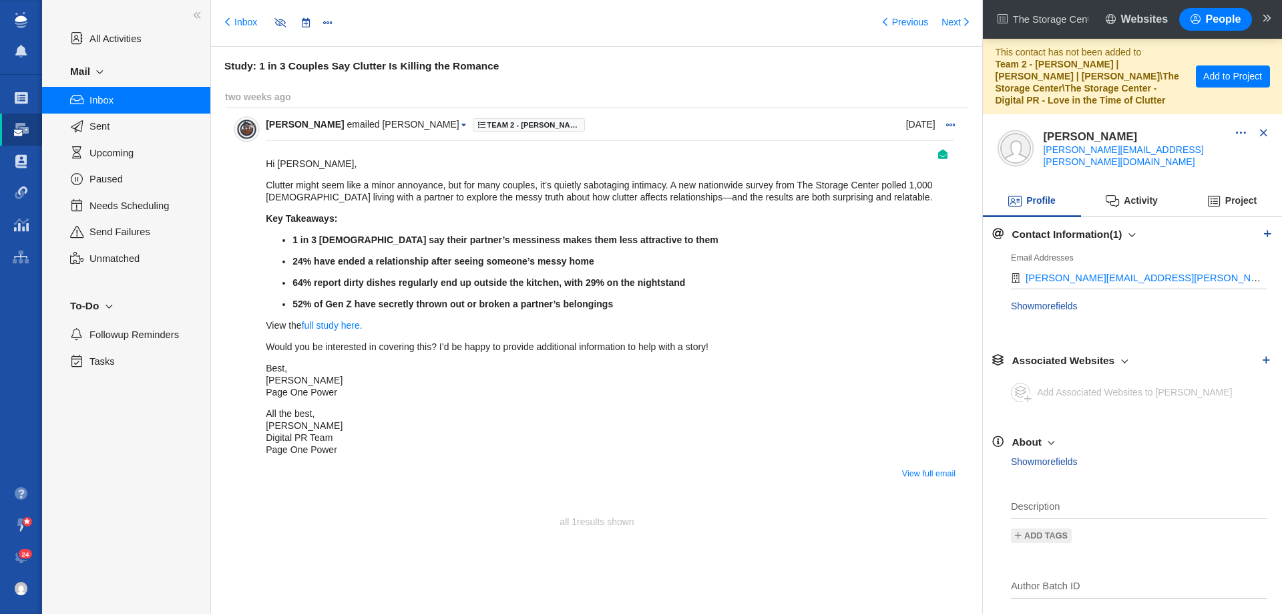
click at [23, 90] on link "Projects" at bounding box center [21, 98] width 42 height 32
